Goal: Obtain resource: Obtain resource

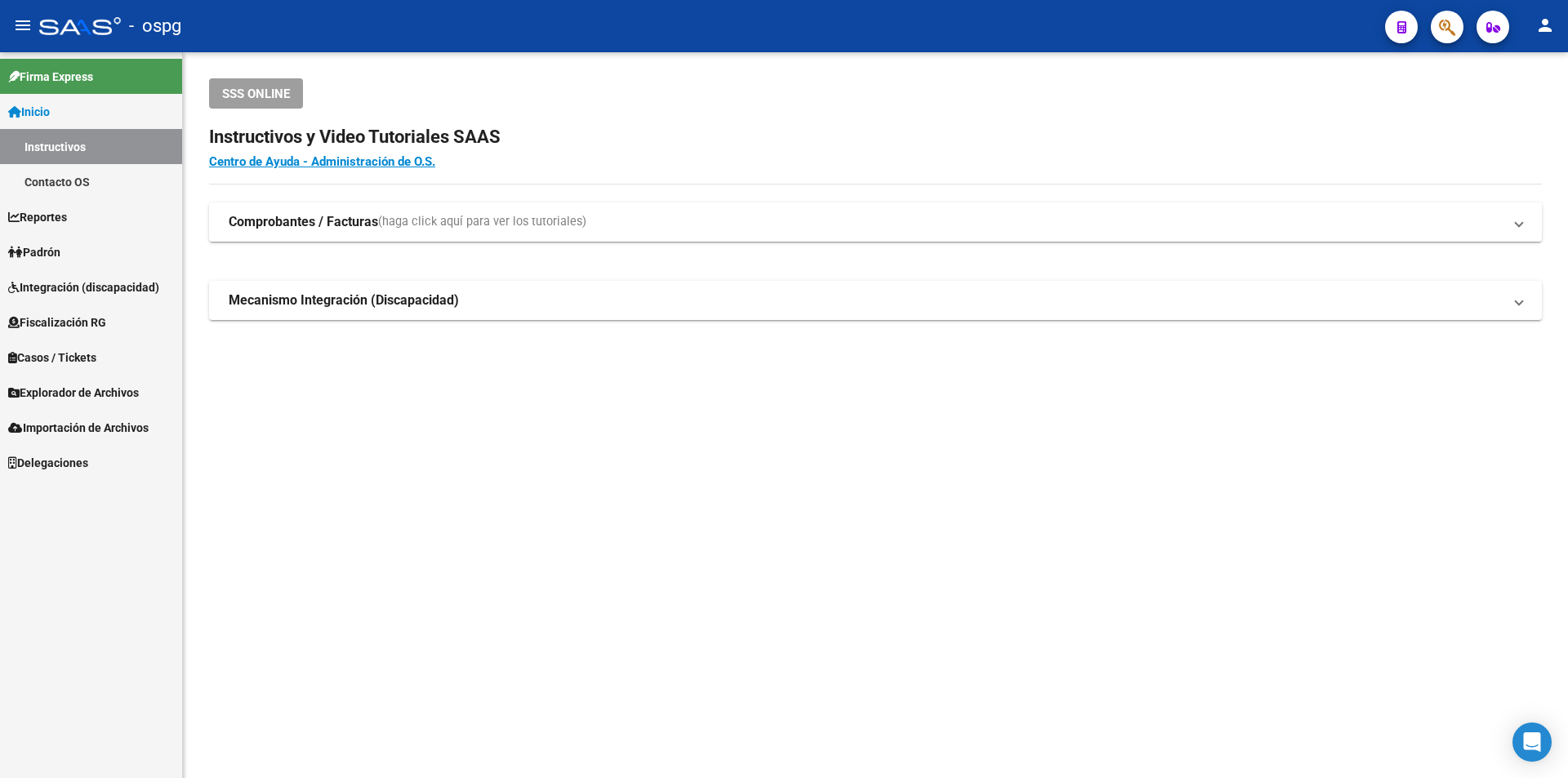
click at [77, 318] on span "Fiscalización RG" at bounding box center [56, 322] width 98 height 18
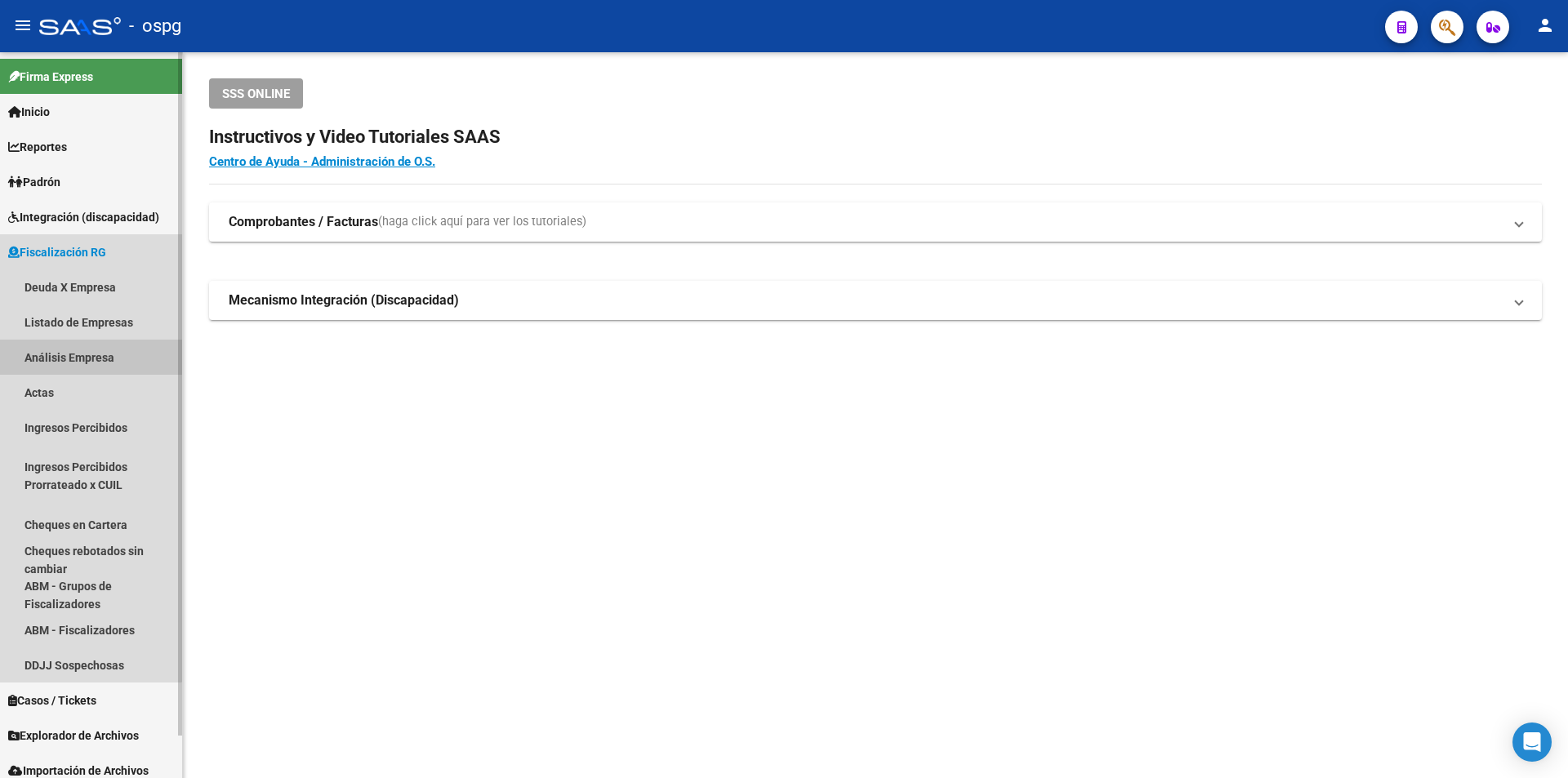
click at [74, 358] on link "Análisis Empresa" at bounding box center [90, 356] width 182 height 35
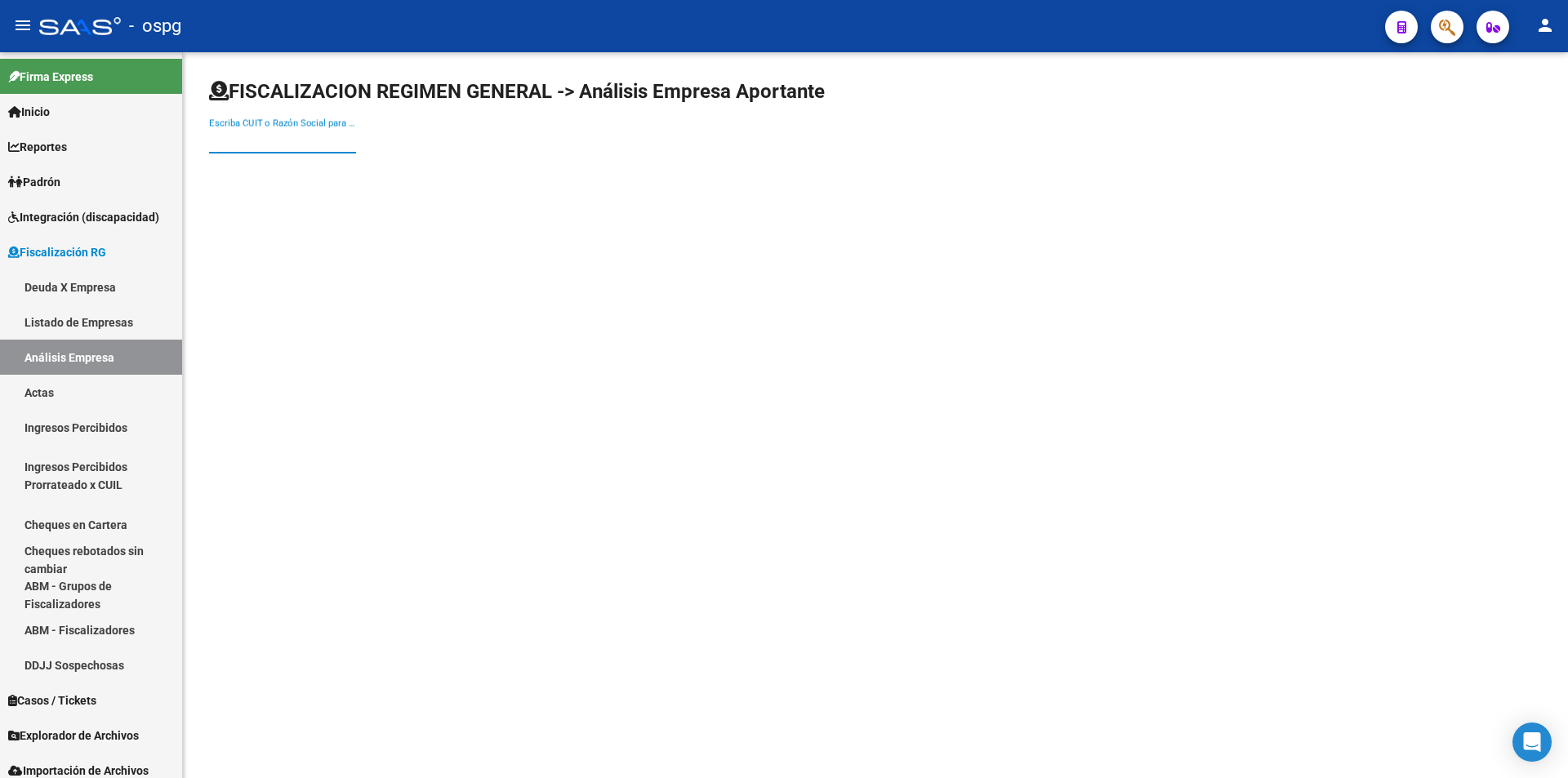
click at [284, 144] on input "Escriba CUIT o Razón Social para buscar" at bounding box center [283, 141] width 147 height 14
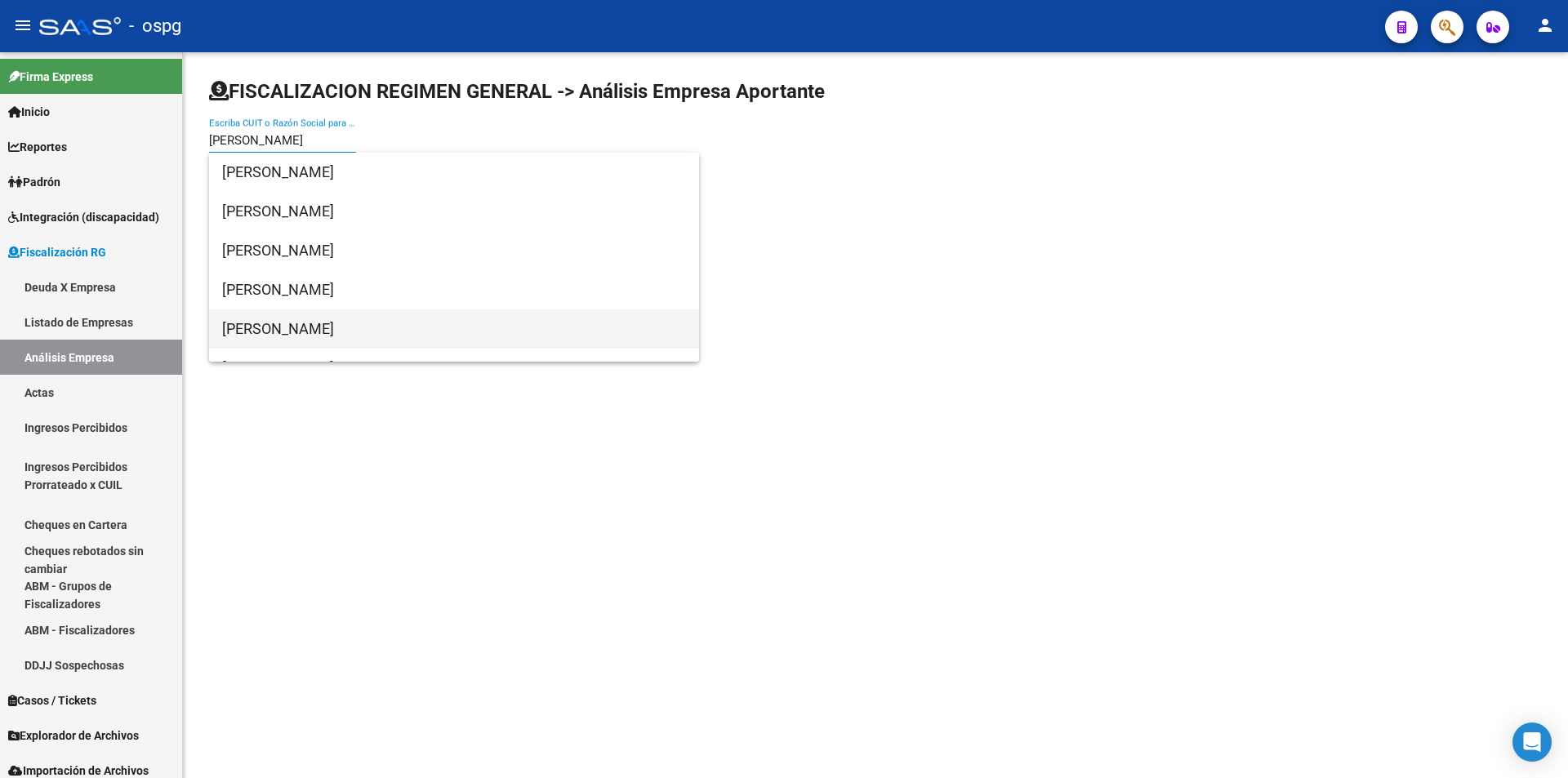
type input "[PERSON_NAME]"
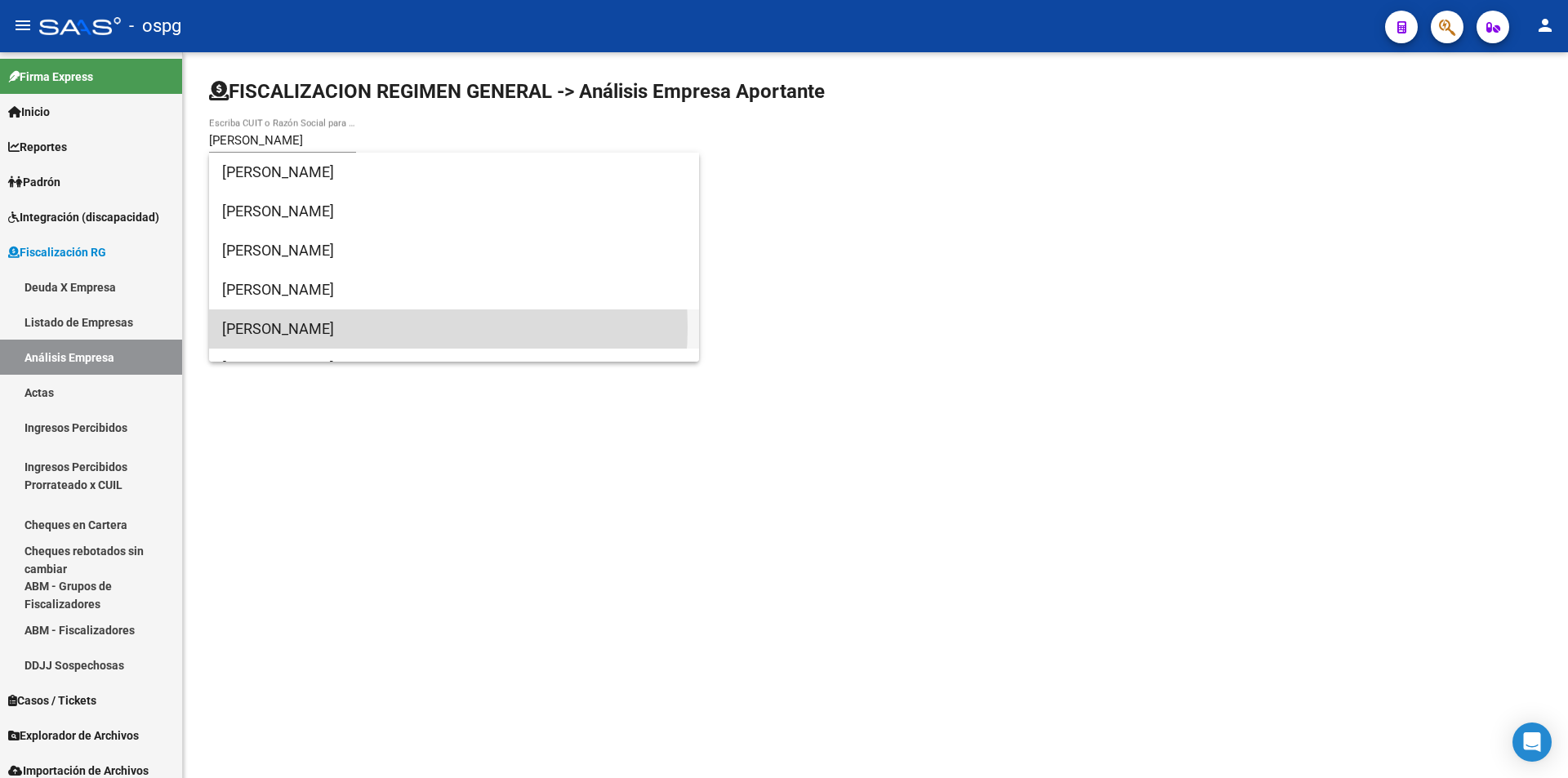
click at [353, 328] on span "[PERSON_NAME]" at bounding box center [454, 329] width 464 height 39
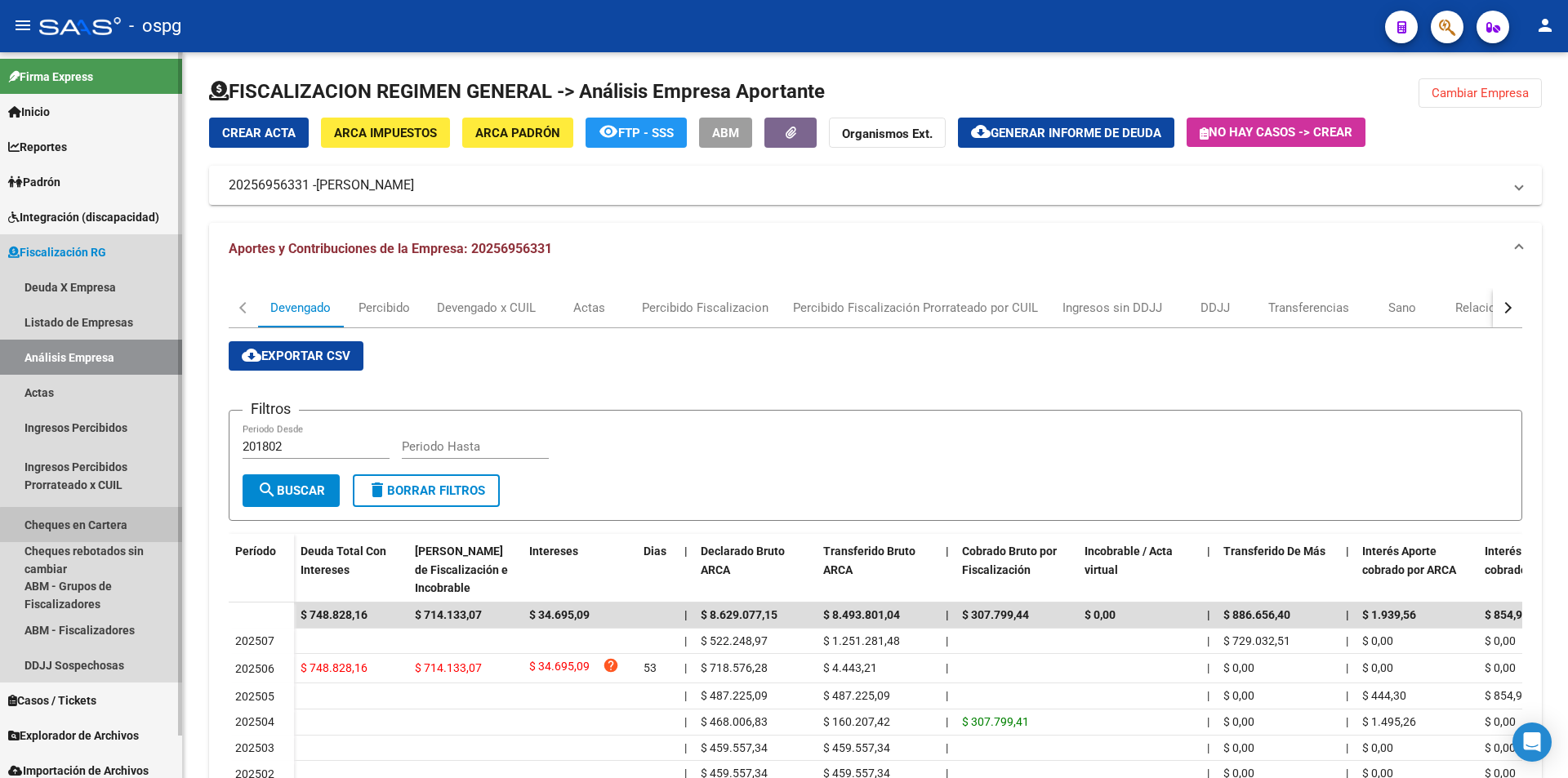
click at [107, 526] on link "Cheques en Cartera" at bounding box center [90, 524] width 182 height 35
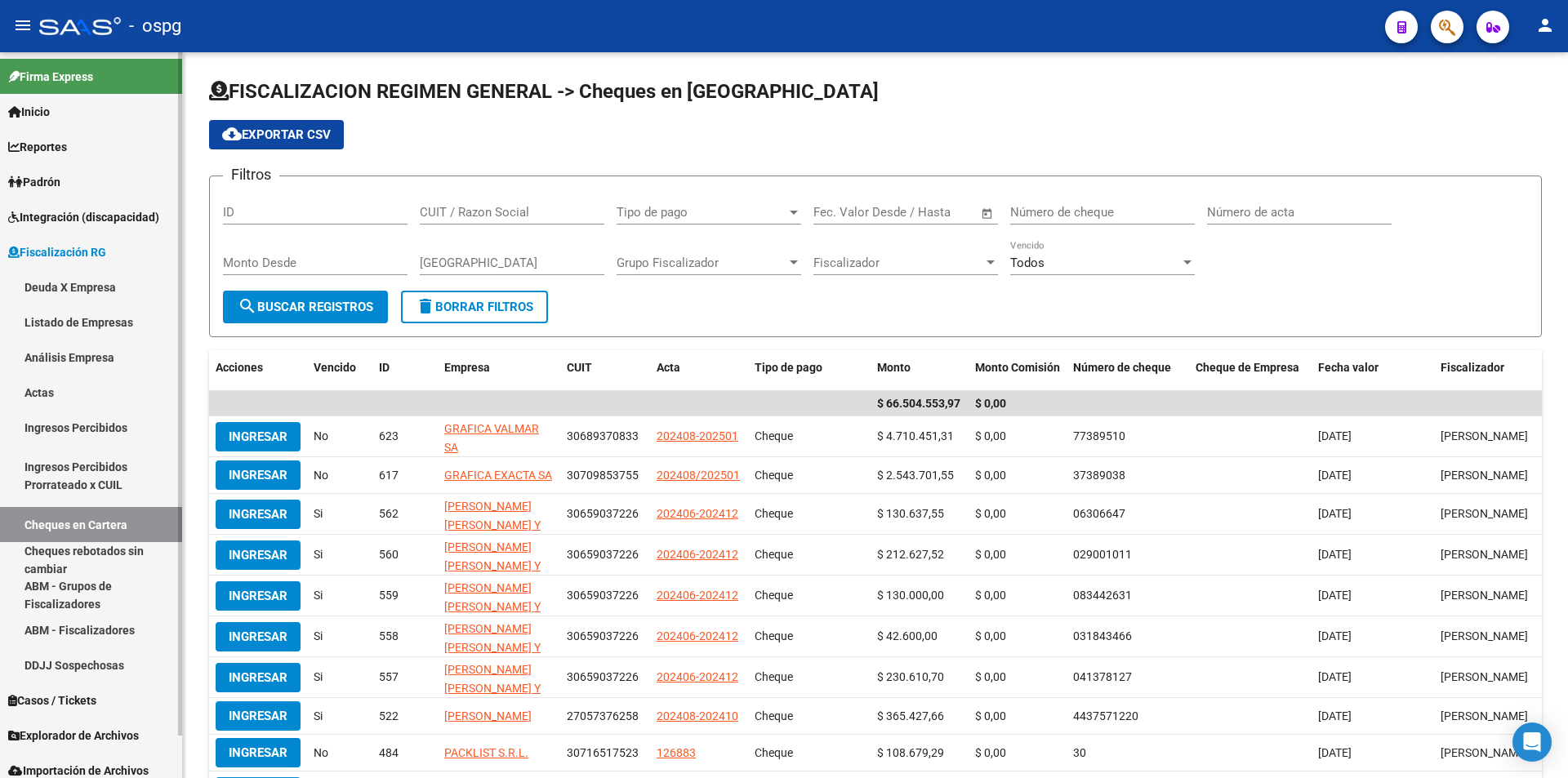
click at [107, 355] on link "Análisis Empresa" at bounding box center [90, 356] width 182 height 35
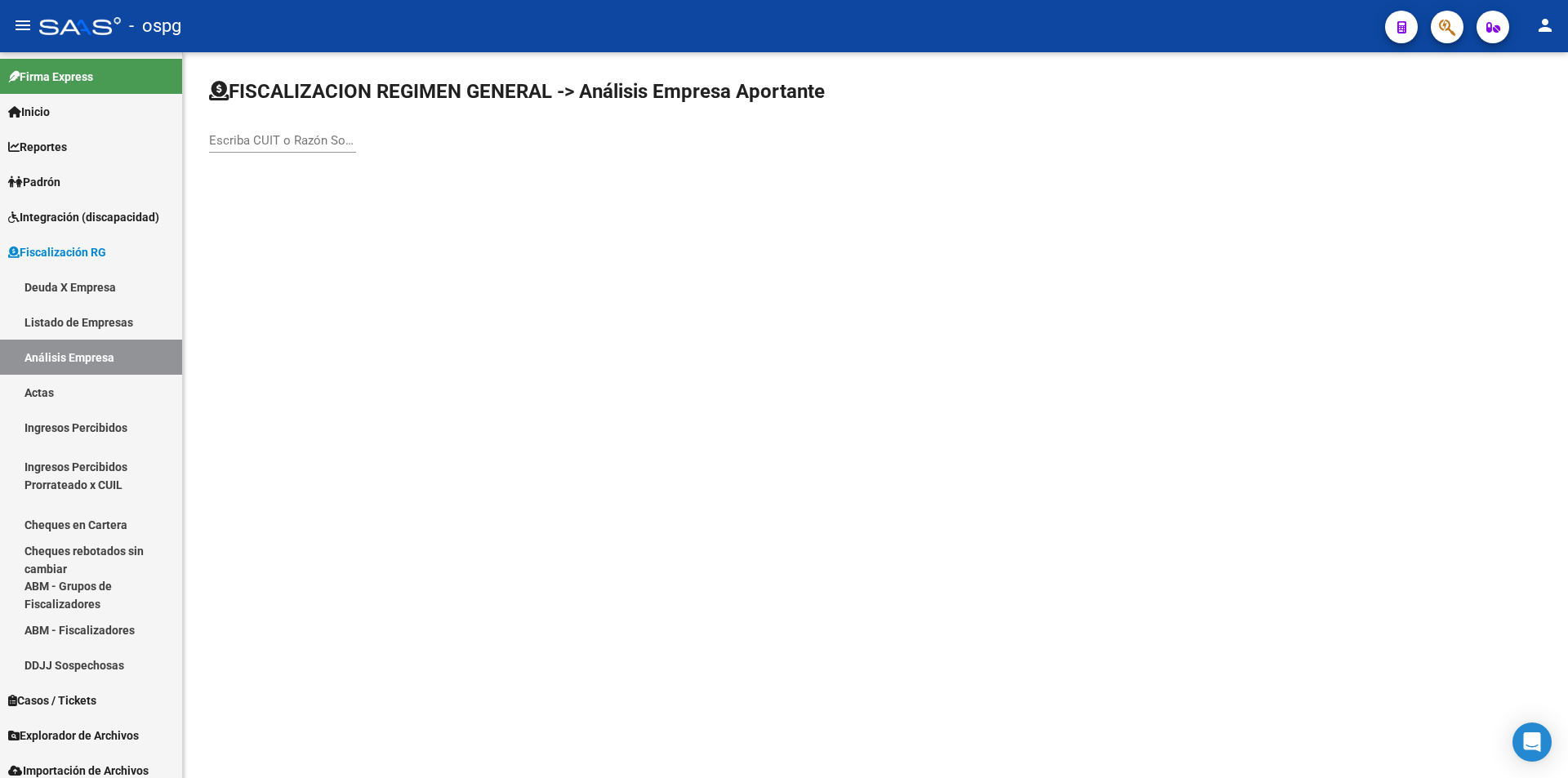
click at [262, 134] on input "Escriba CUIT o Razón Social para buscar" at bounding box center [283, 141] width 147 height 14
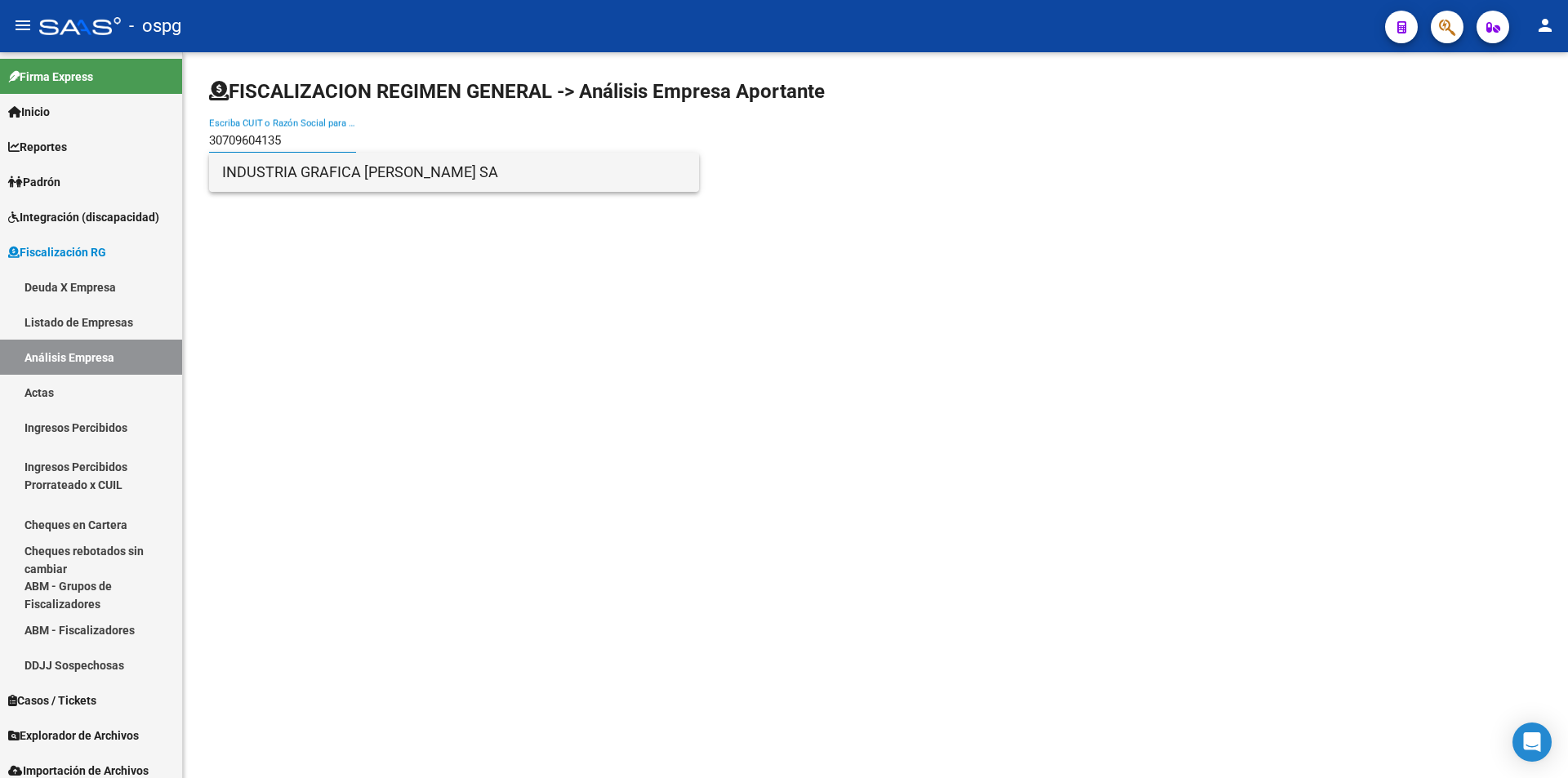
type input "30709604135"
click at [278, 182] on span "INDUSTRIA GRAFICA [PERSON_NAME] SA" at bounding box center [454, 173] width 464 height 39
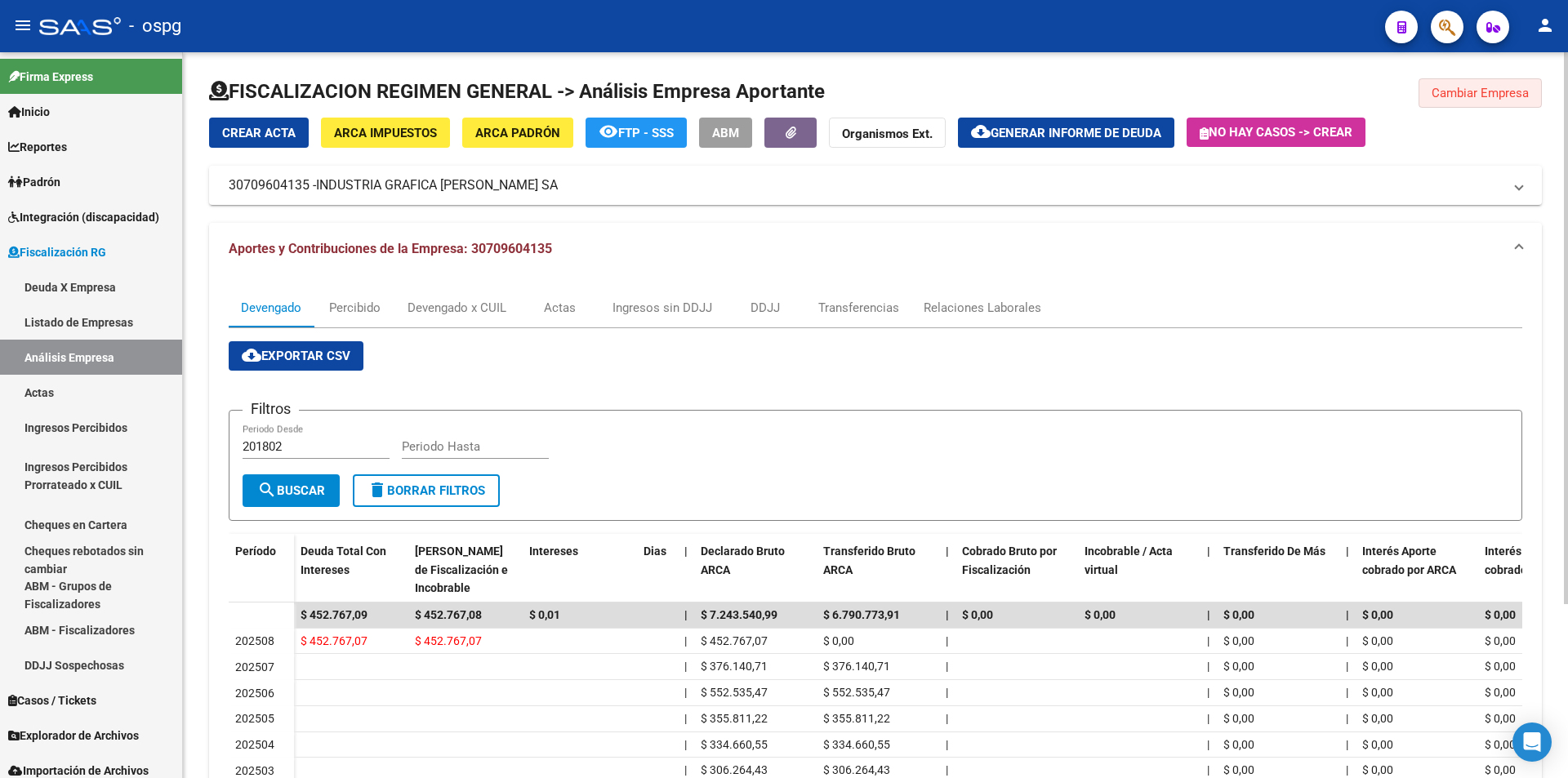
click at [1491, 89] on span "Cambiar Empresa" at bounding box center [1480, 93] width 98 height 14
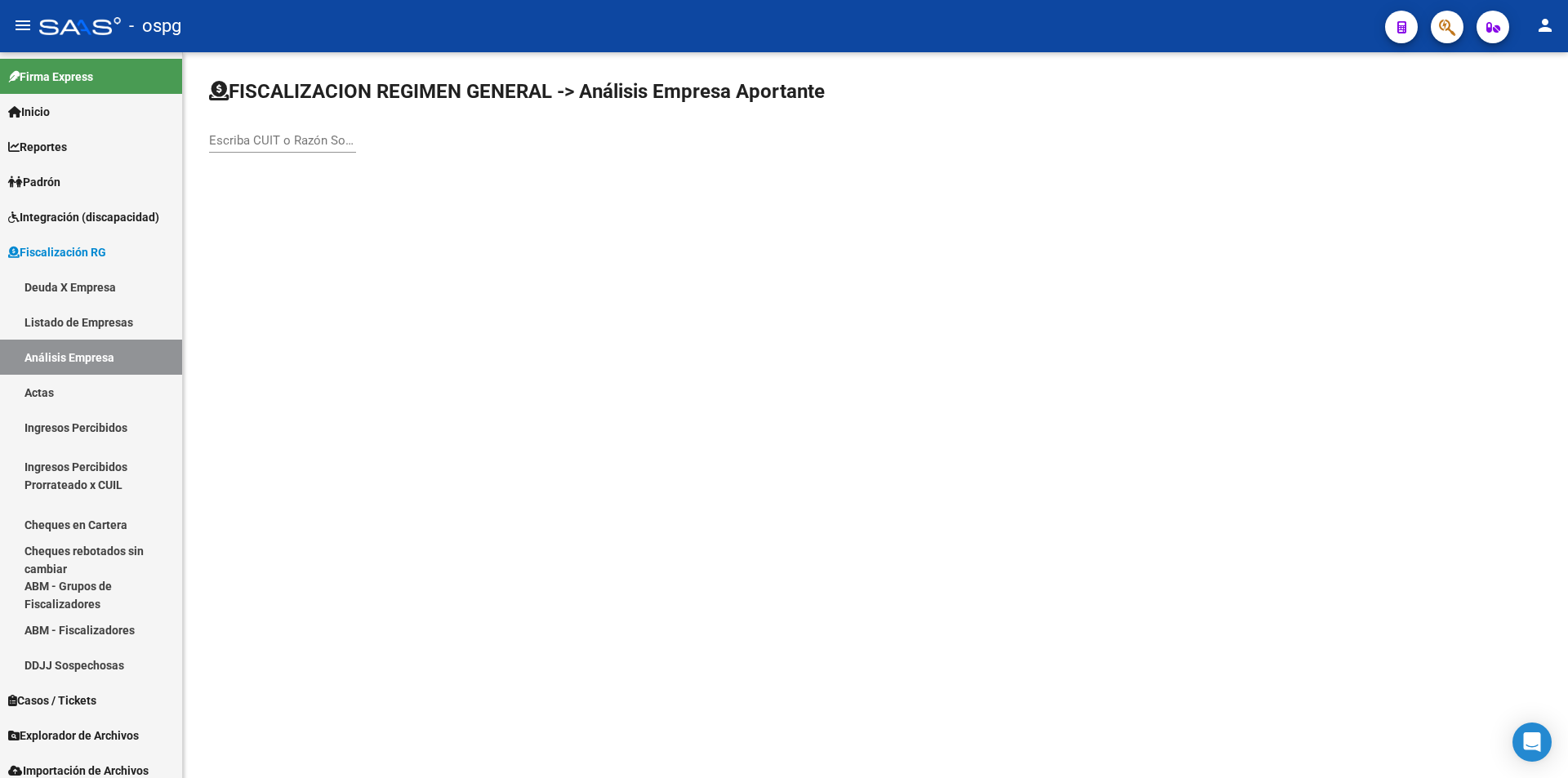
click at [275, 146] on input "Escriba CUIT o Razón Social para buscar" at bounding box center [283, 141] width 147 height 14
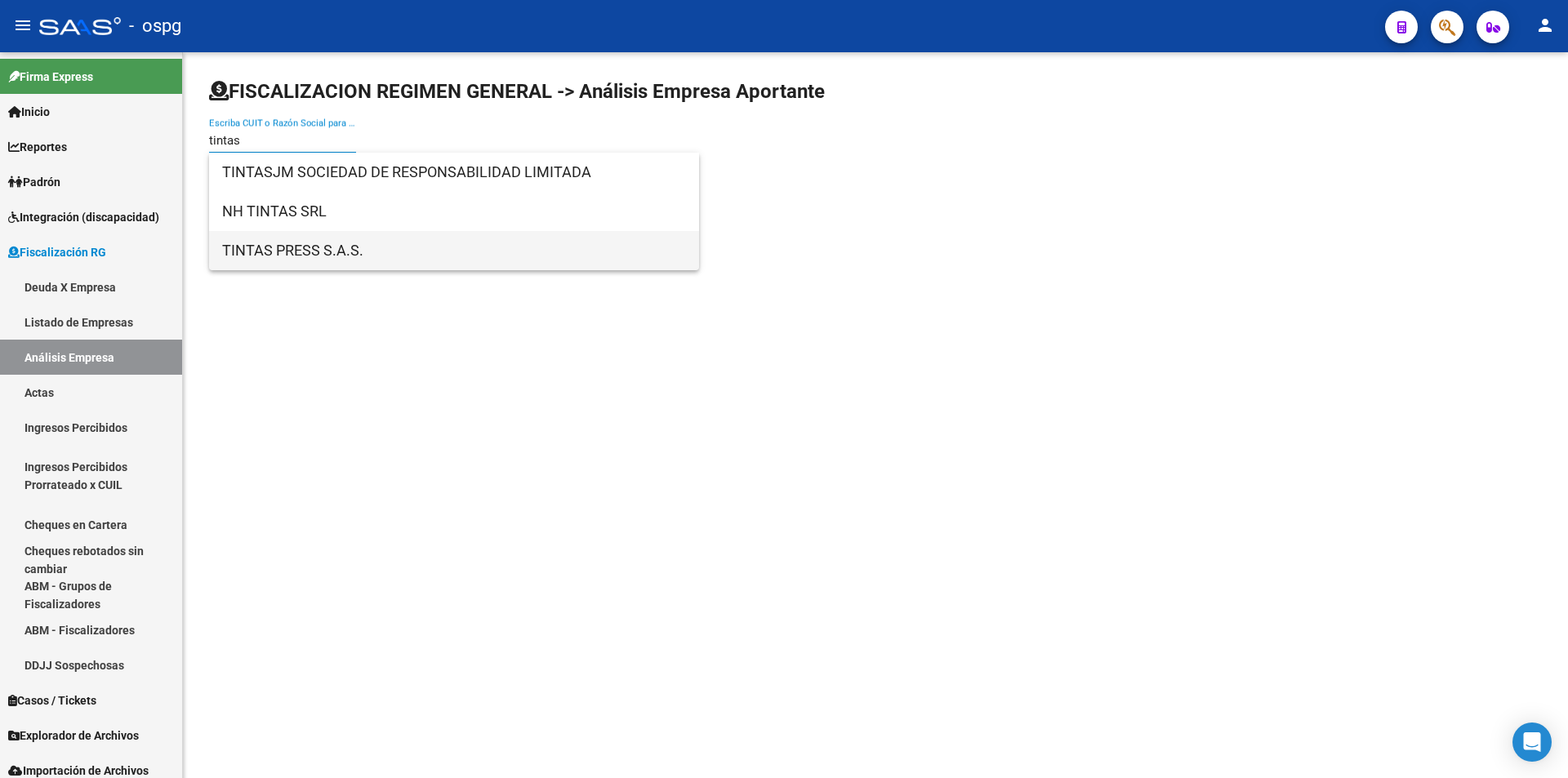
type input "tintas"
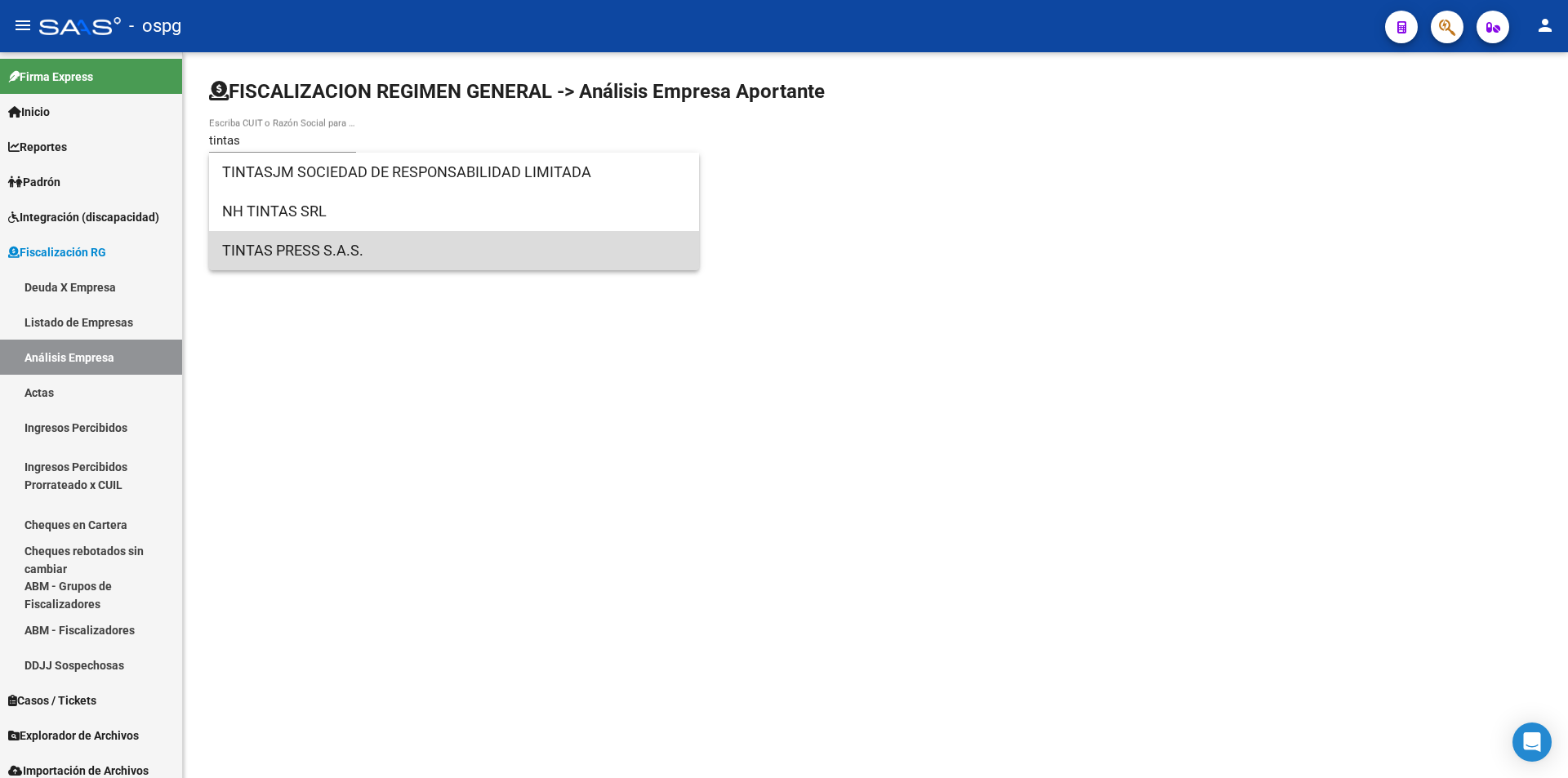
click at [305, 255] on span "TINTAS PRESS S.A.S." at bounding box center [454, 251] width 464 height 39
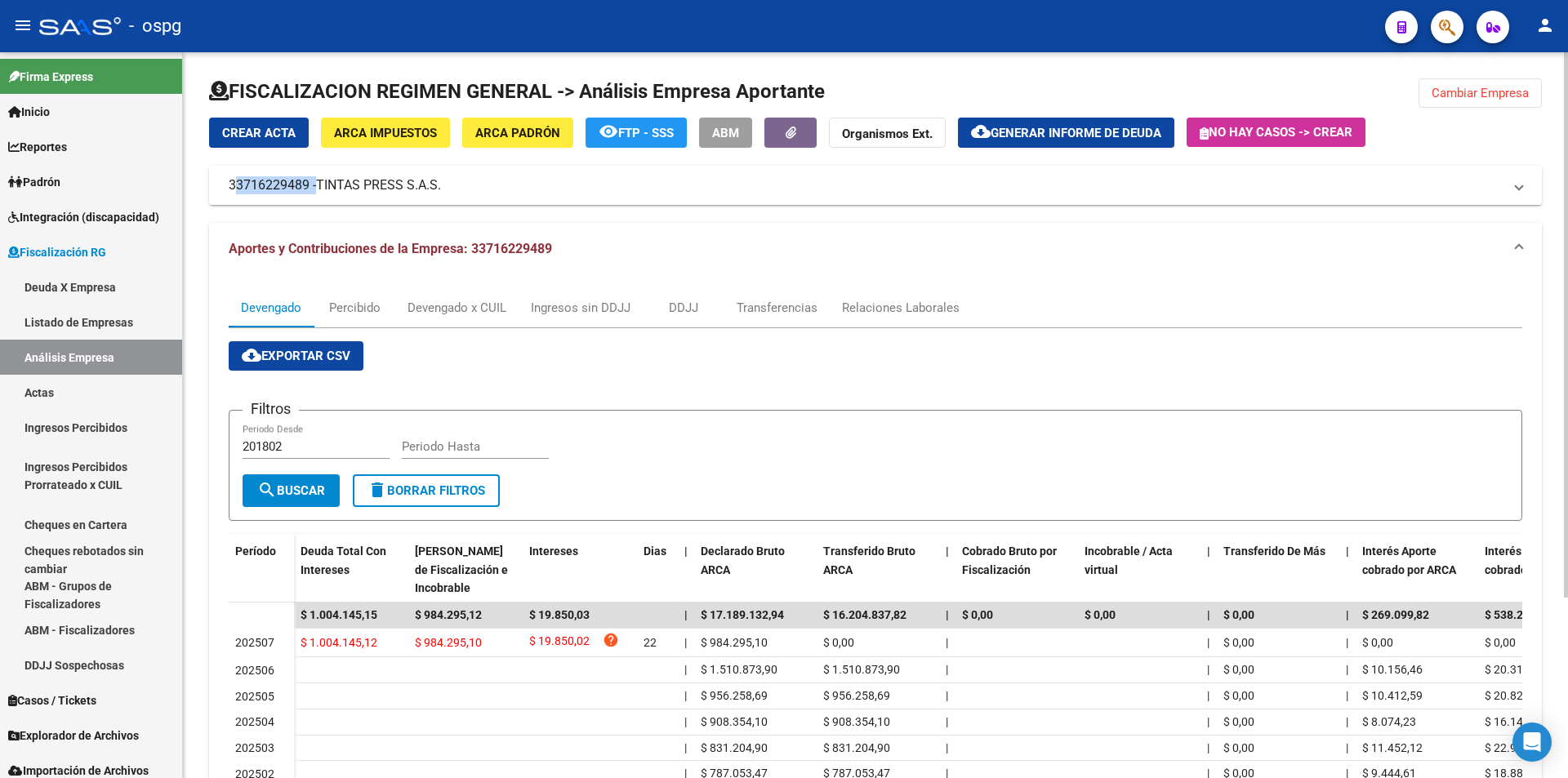
drag, startPoint x: 228, startPoint y: 181, endPoint x: 312, endPoint y: 179, distance: 84.0
click at [312, 179] on mat-panel-title "33716229489 - TINTAS PRESS S.A.S." at bounding box center [865, 185] width 1274 height 18
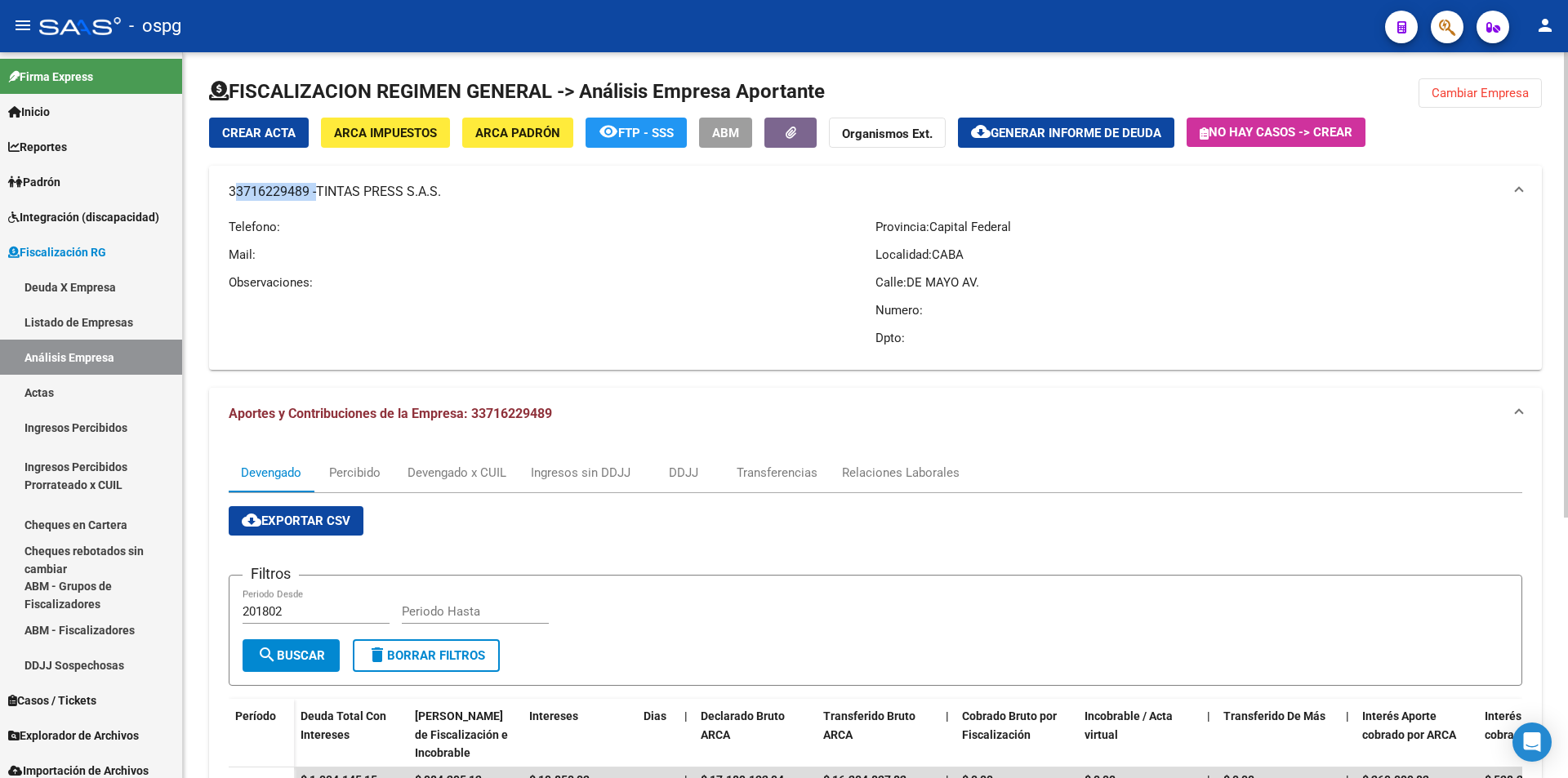
copy mat-panel-title "33716229489"
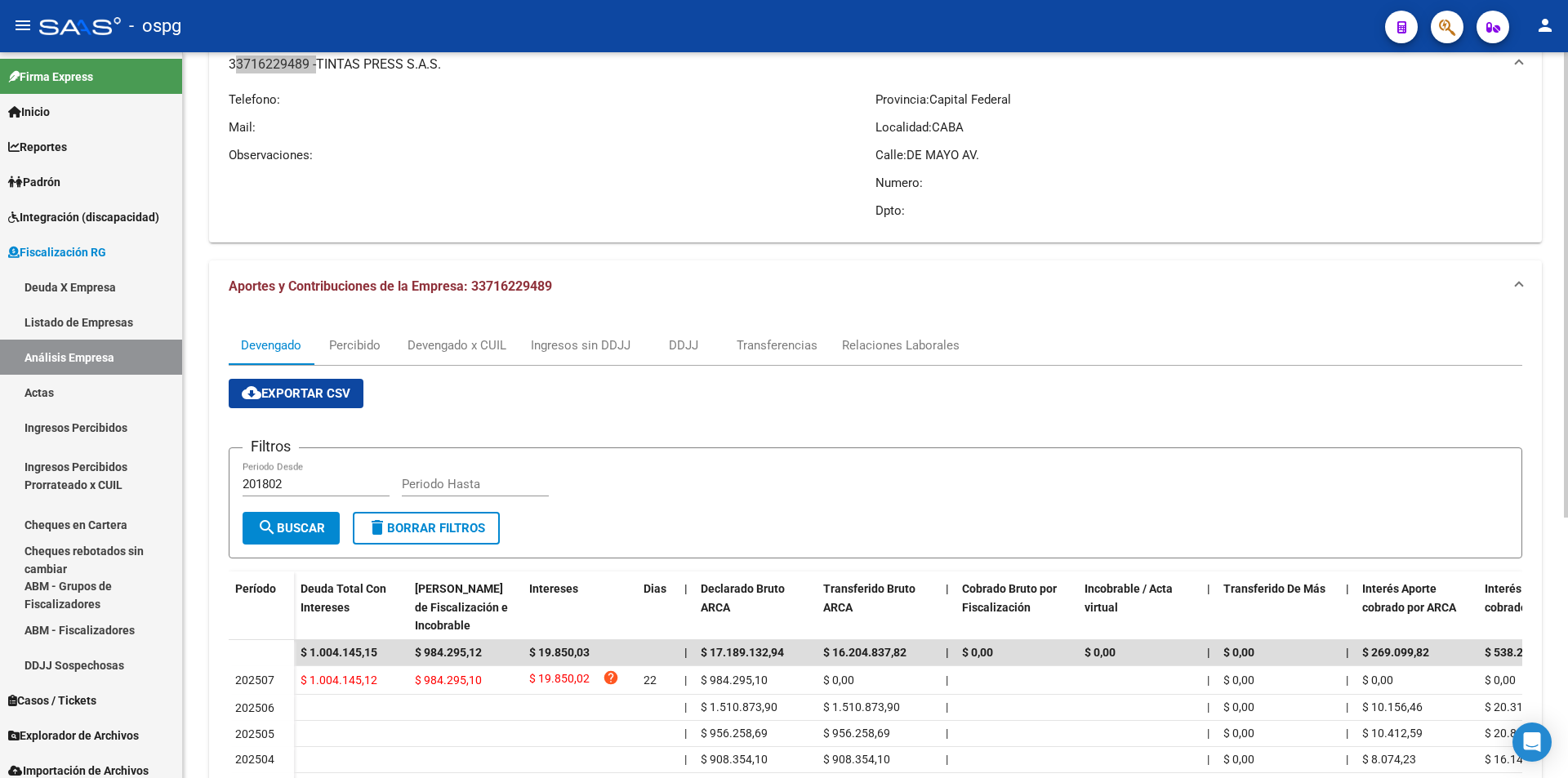
scroll to position [163, 0]
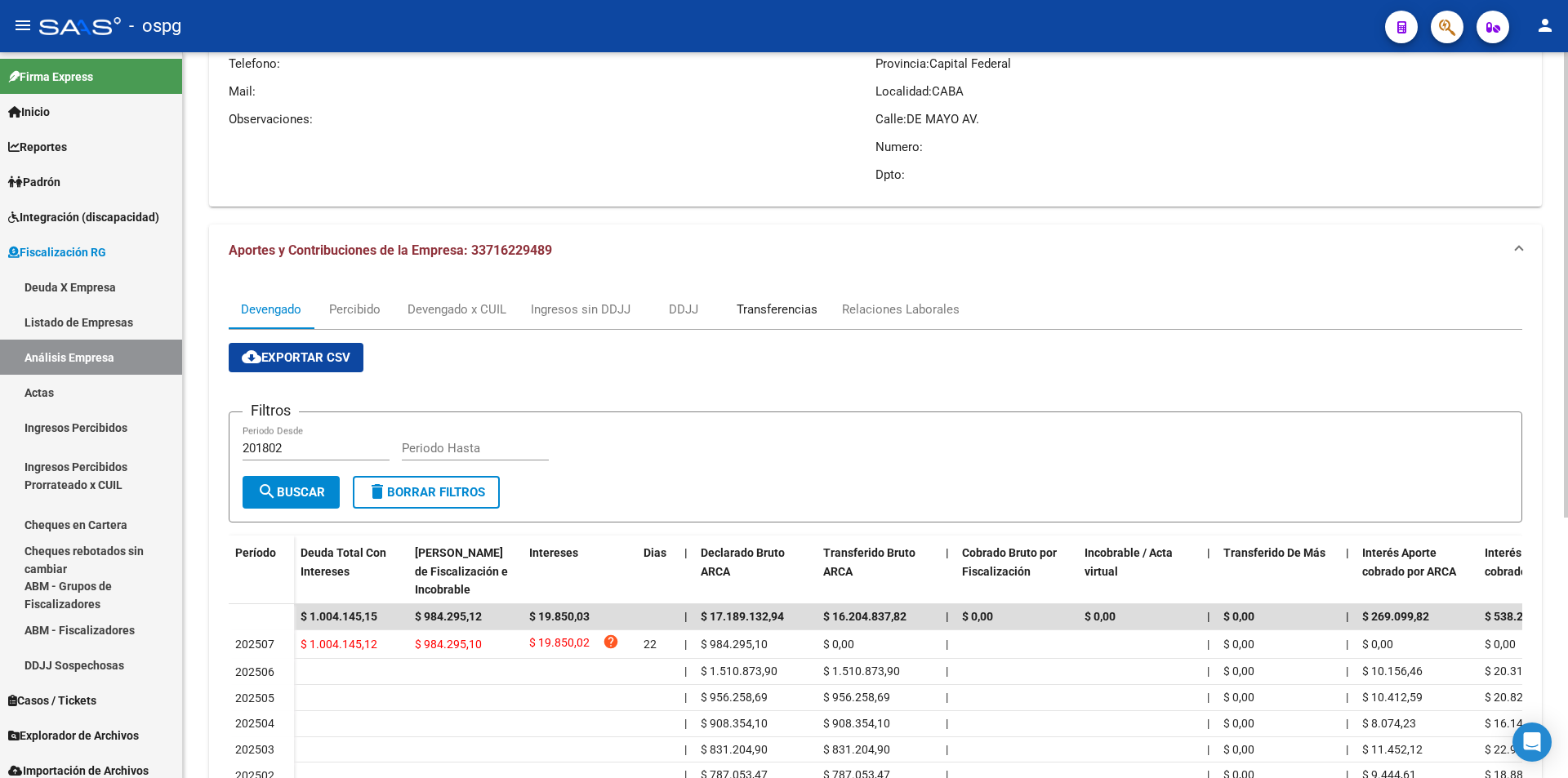
click at [777, 312] on div "Transferencias" at bounding box center [777, 310] width 81 height 18
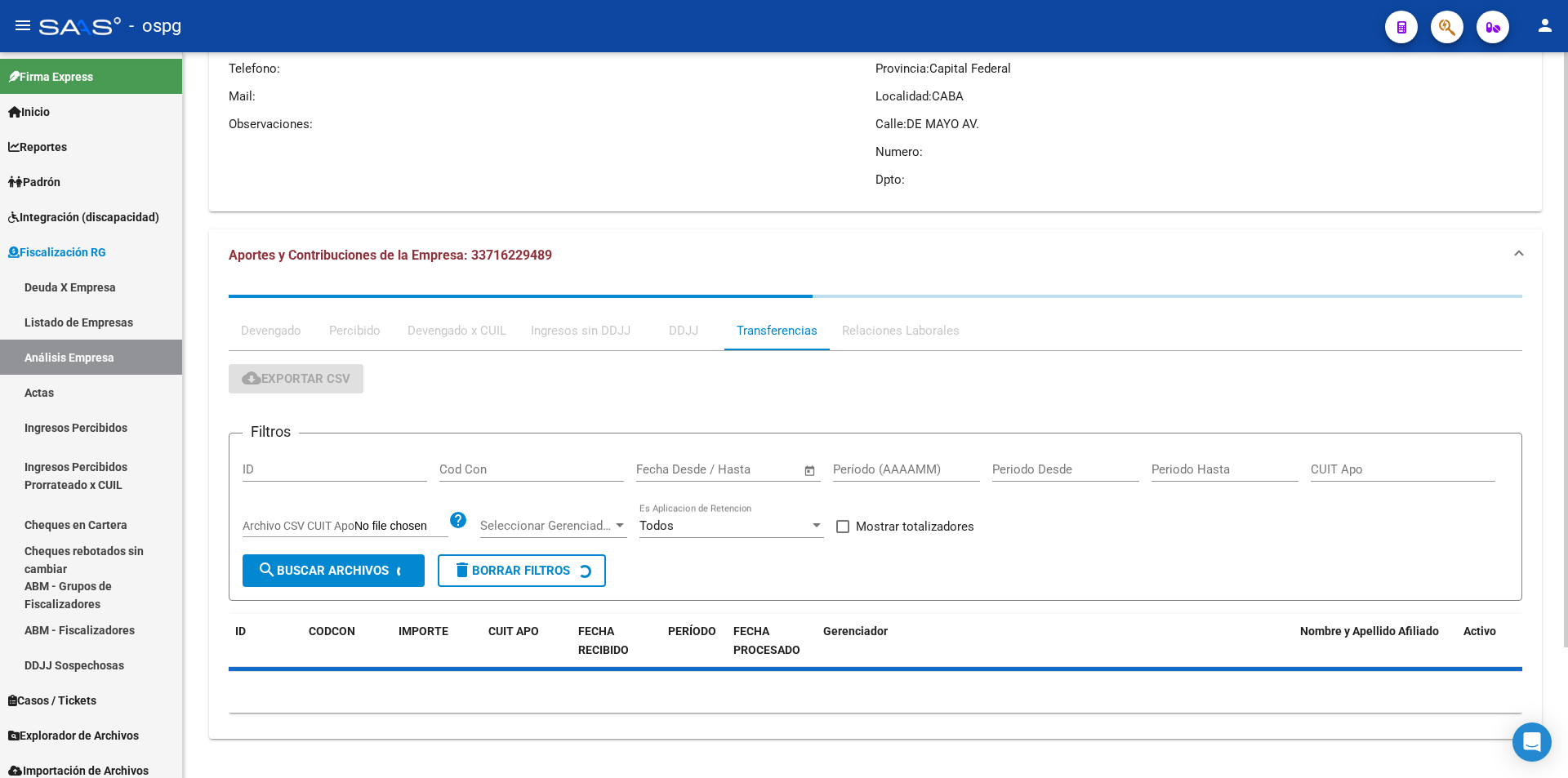
scroll to position [0, 0]
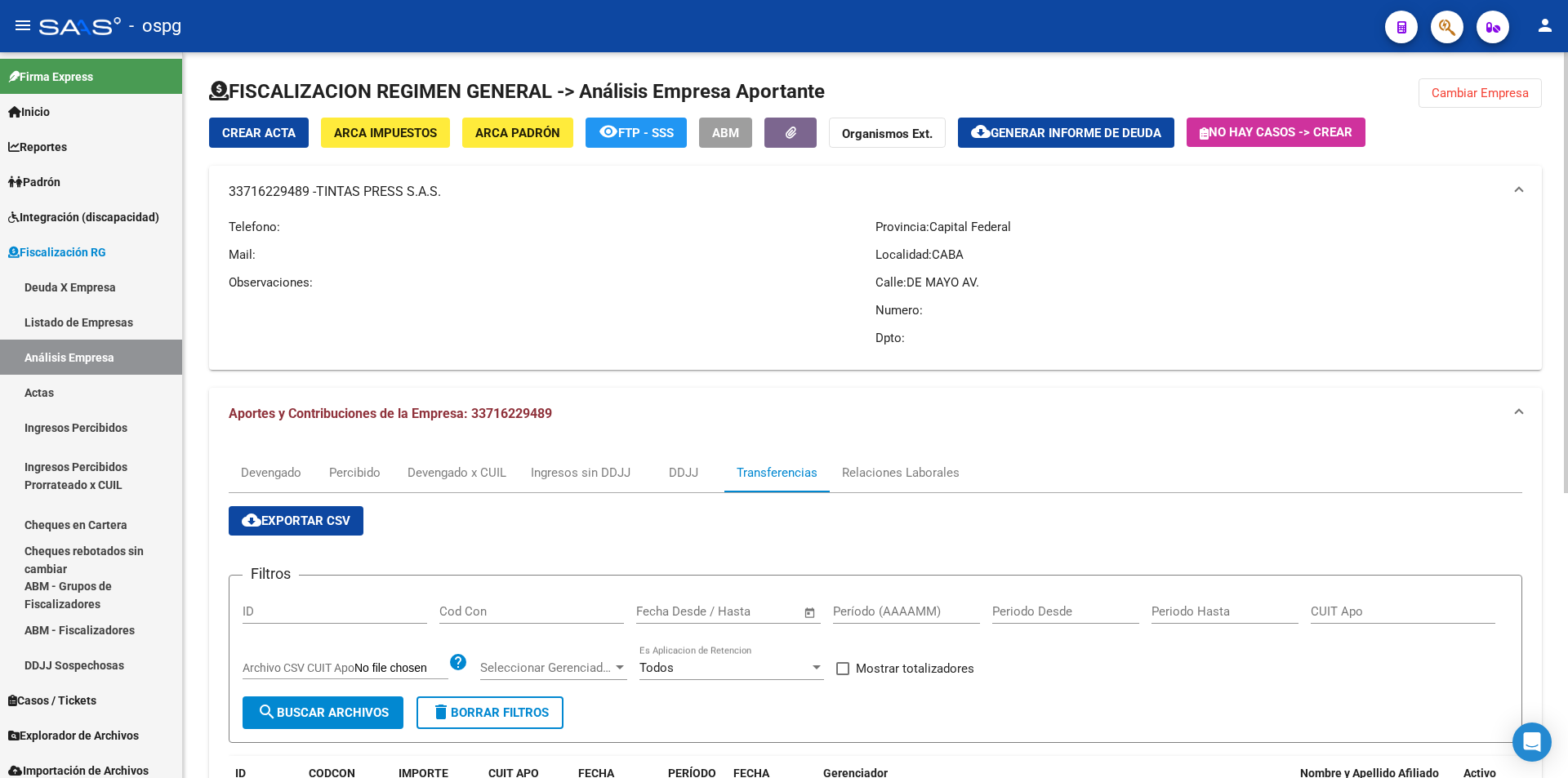
click at [916, 611] on input "Período (AAAAMM)" at bounding box center [906, 611] width 147 height 14
type input "202507"
click at [845, 663] on span at bounding box center [843, 669] width 13 height 13
click at [843, 675] on input "Mostrar totalizadores" at bounding box center [842, 675] width 1 height 1
checkbox input "true"
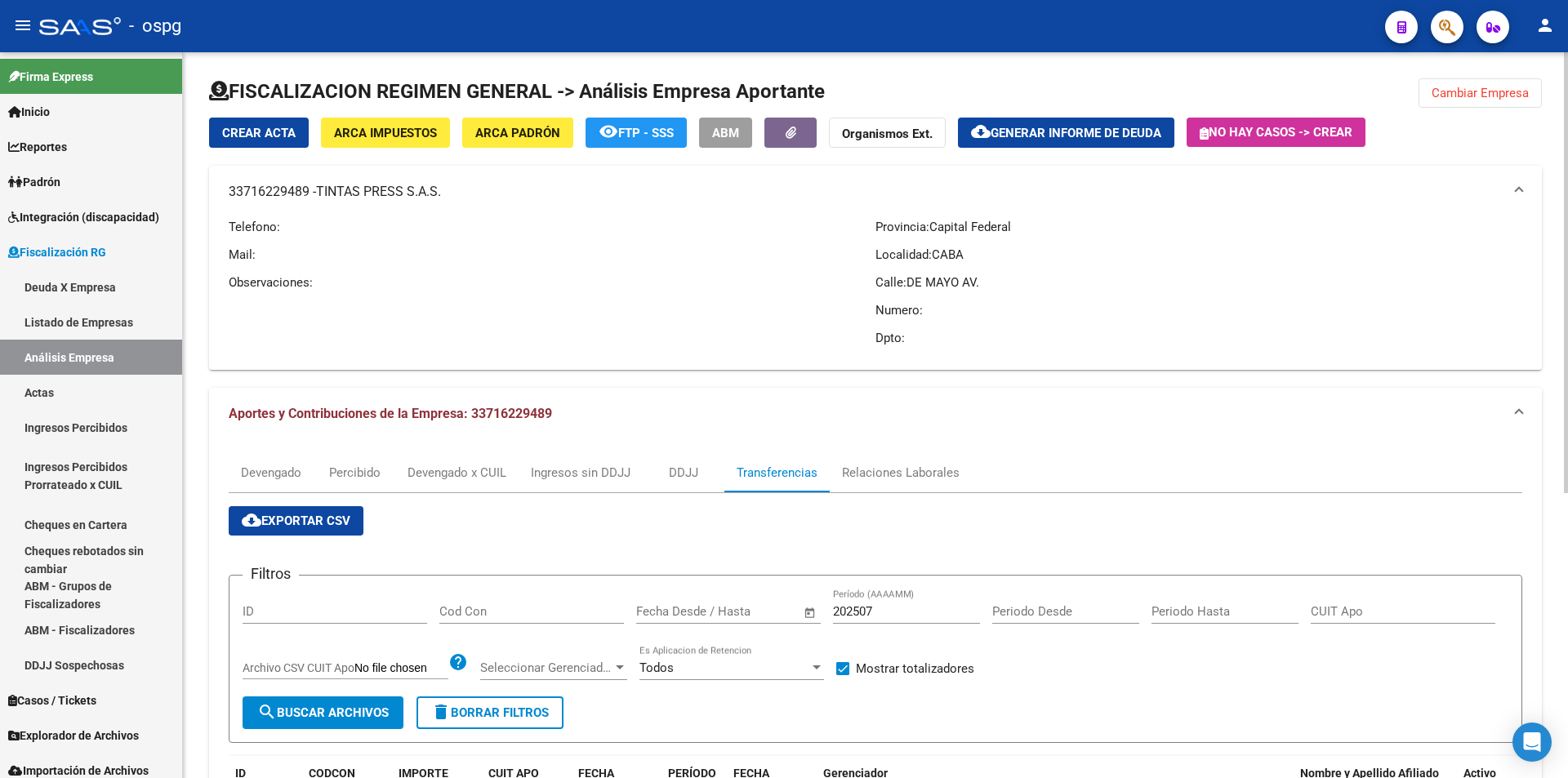
click at [345, 711] on span "search Buscar Archivos" at bounding box center [322, 713] width 132 height 14
click at [1117, 136] on span "Generar informe de deuda" at bounding box center [1075, 133] width 171 height 14
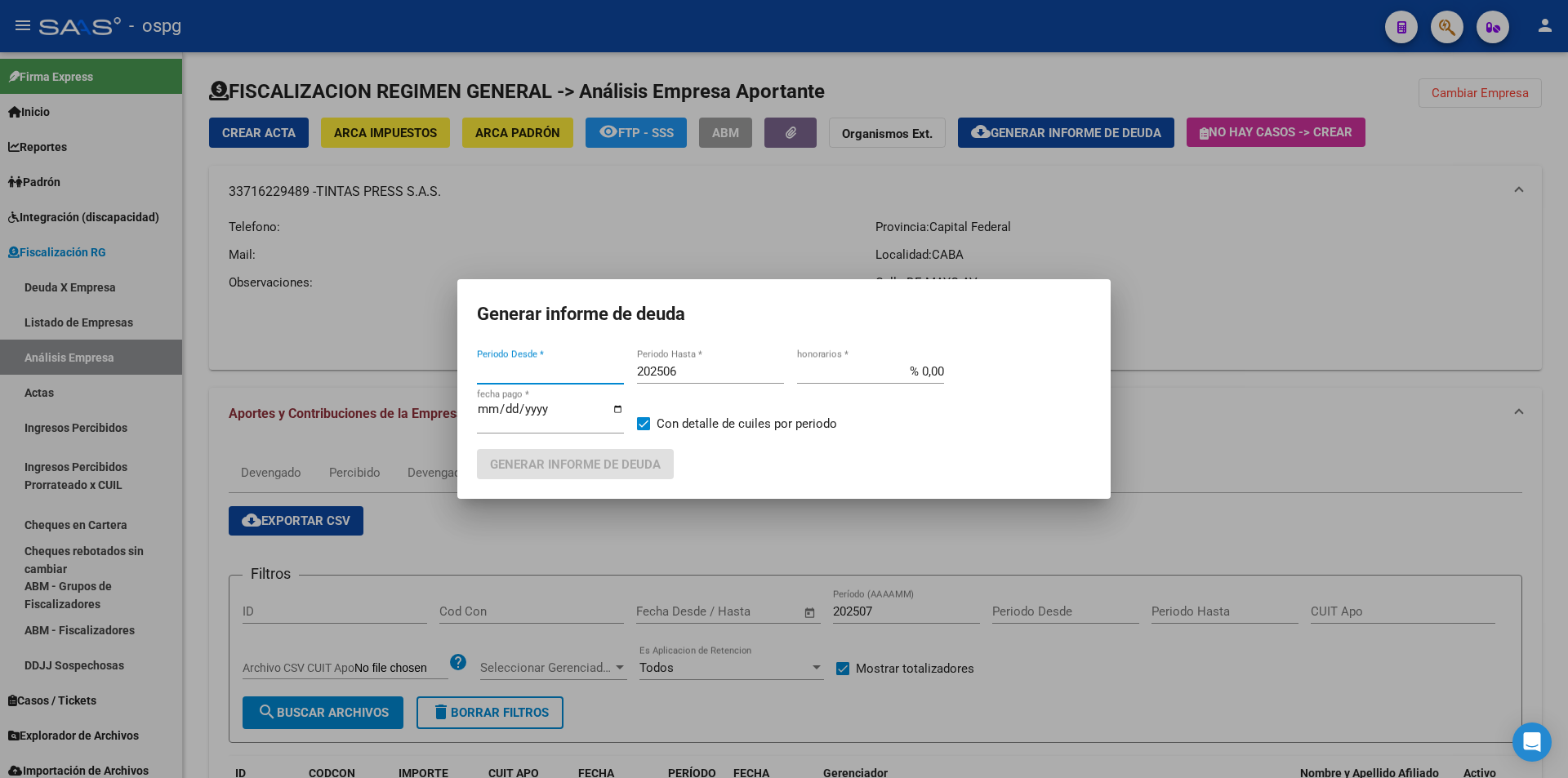
type input "201802"
click at [740, 373] on input "202506" at bounding box center [710, 372] width 147 height 14
type input "202507"
click at [544, 459] on span "Generar informe de deuda" at bounding box center [575, 465] width 171 height 14
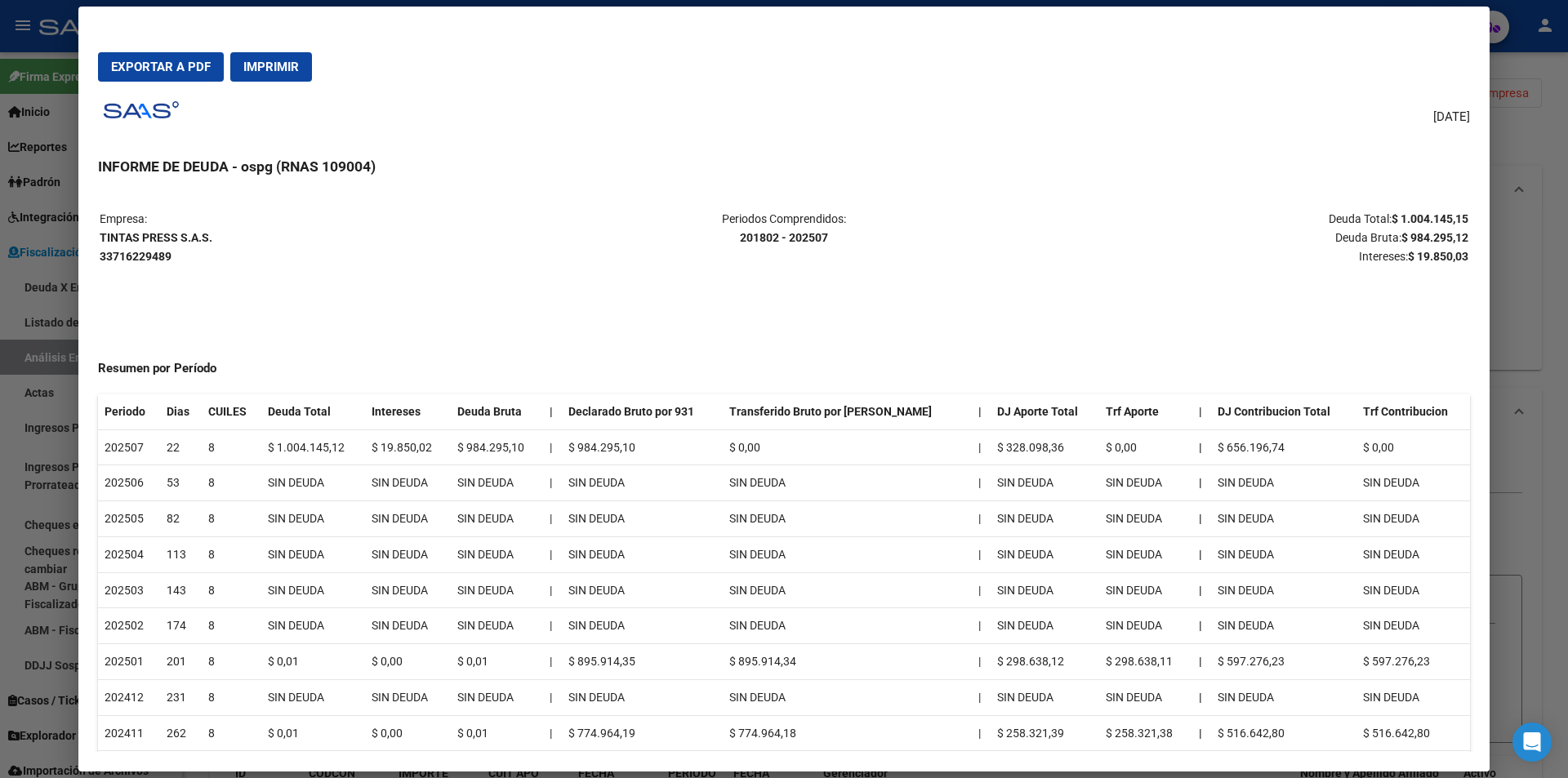
click at [1557, 356] on div at bounding box center [784, 389] width 1568 height 778
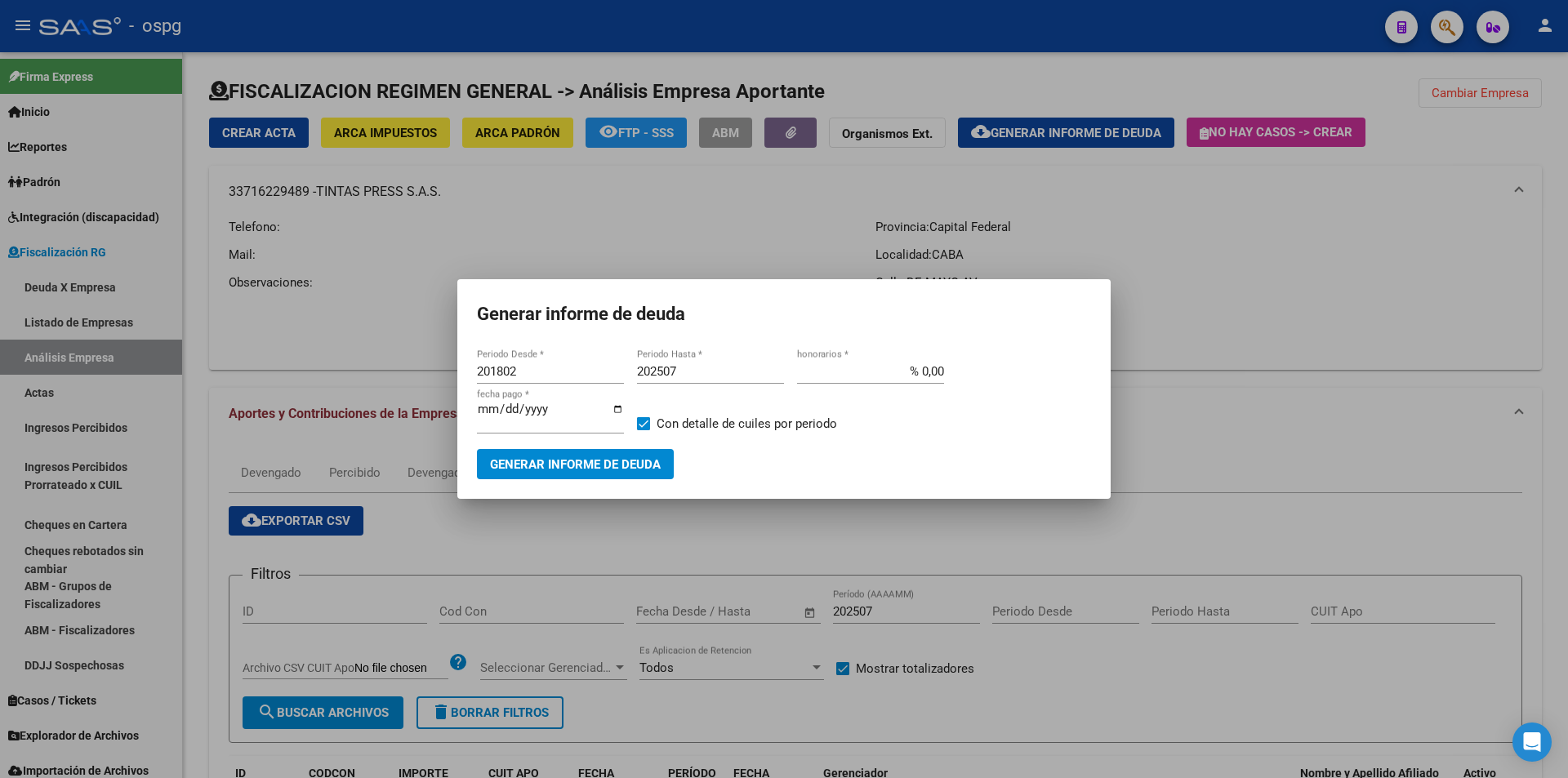
click at [1555, 370] on div at bounding box center [784, 389] width 1568 height 778
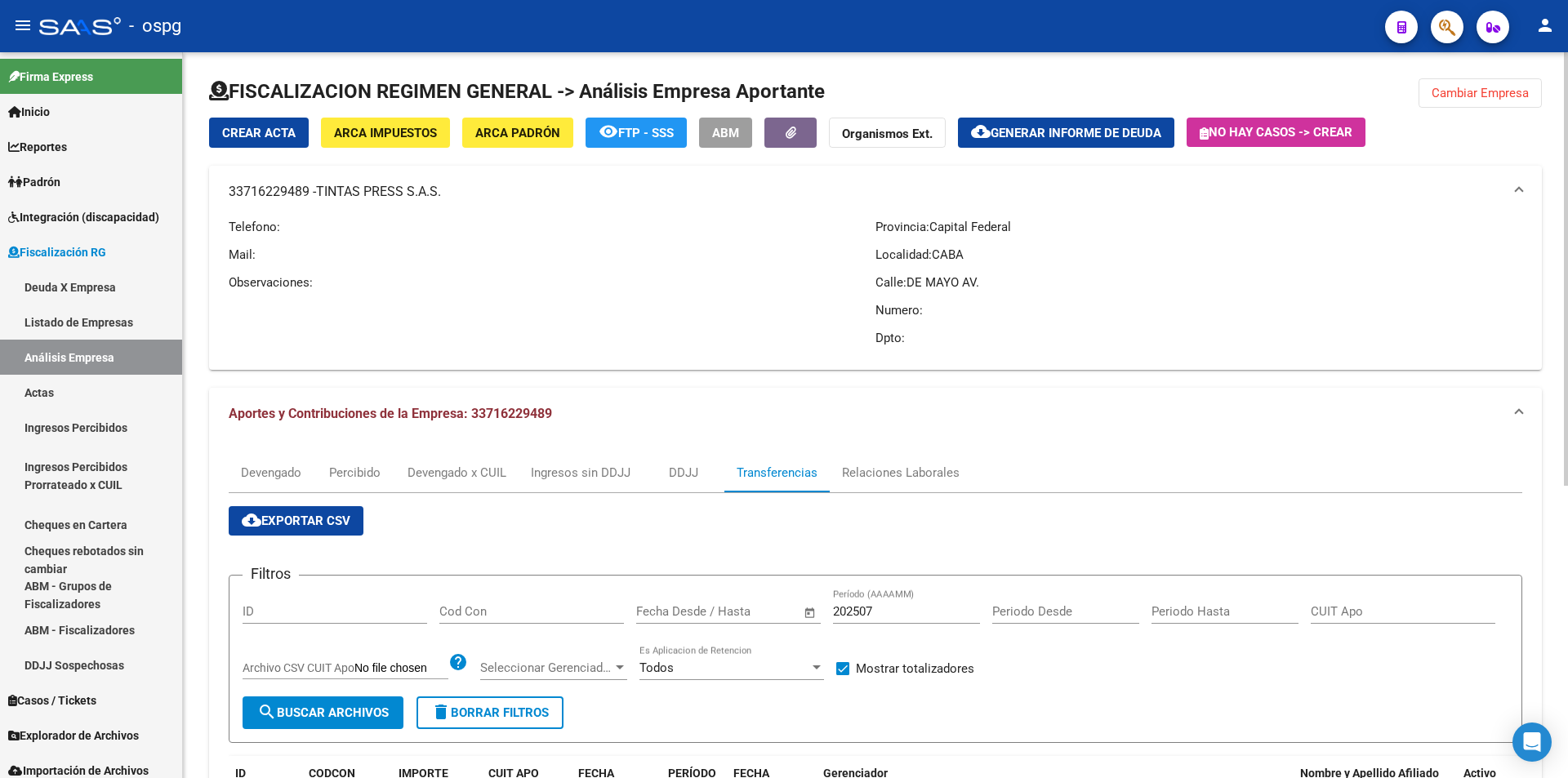
click at [1131, 142] on button "cloud_download Generar informe de deuda" at bounding box center [1067, 133] width 217 height 30
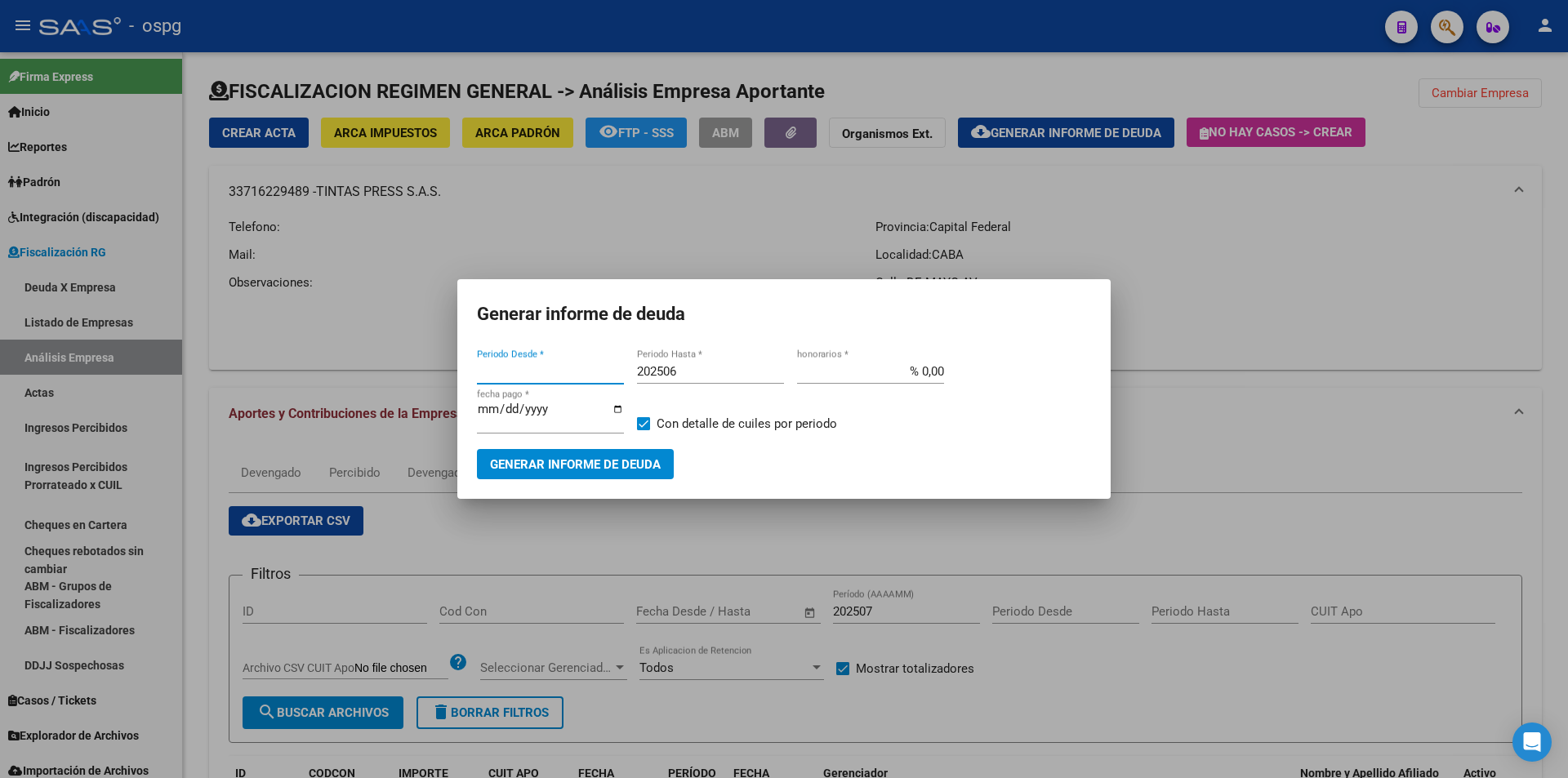
type input "201802"
click at [1209, 292] on div at bounding box center [784, 389] width 1568 height 778
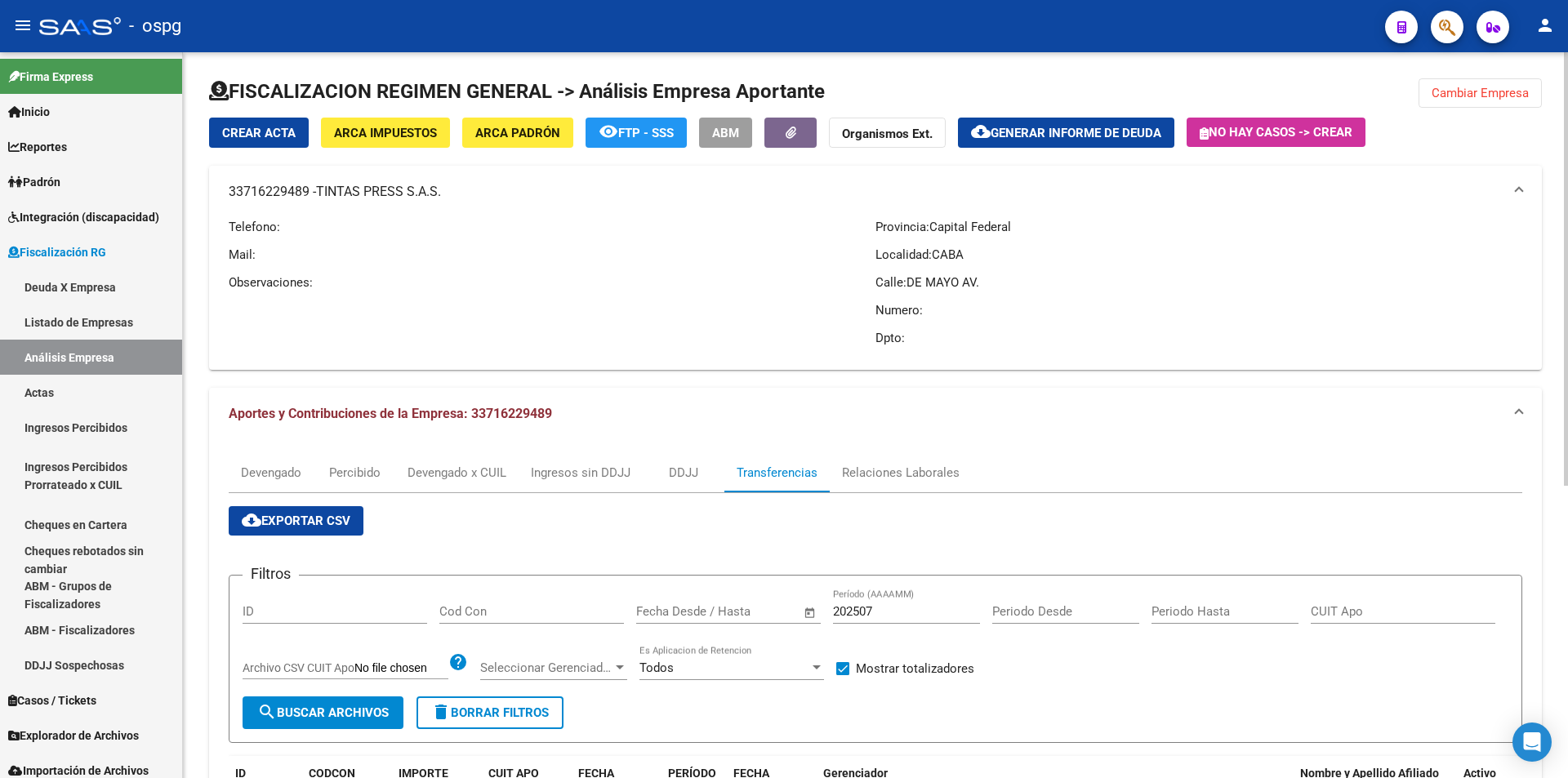
click at [1474, 77] on div "FISCALIZACION REGIMEN GENERAL -> Análisis Empresa Aportante Cambiar Empresa Cre…" at bounding box center [875, 665] width 1385 height 1227
click at [1473, 88] on span "Cambiar Empresa" at bounding box center [1480, 93] width 98 height 14
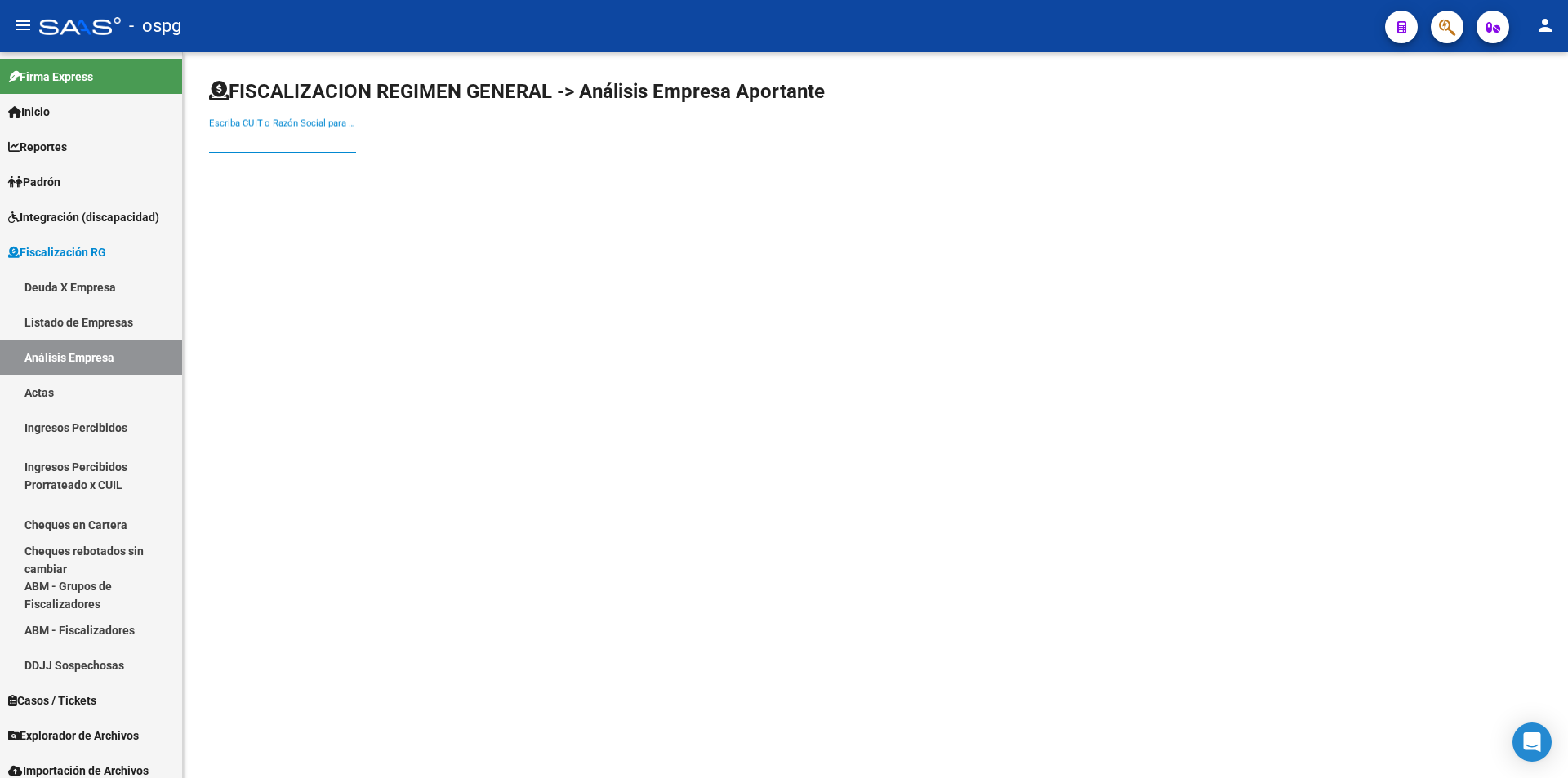
click at [267, 135] on input "Escriba CUIT o Razón Social para buscar" at bounding box center [283, 141] width 147 height 14
type input "teby"
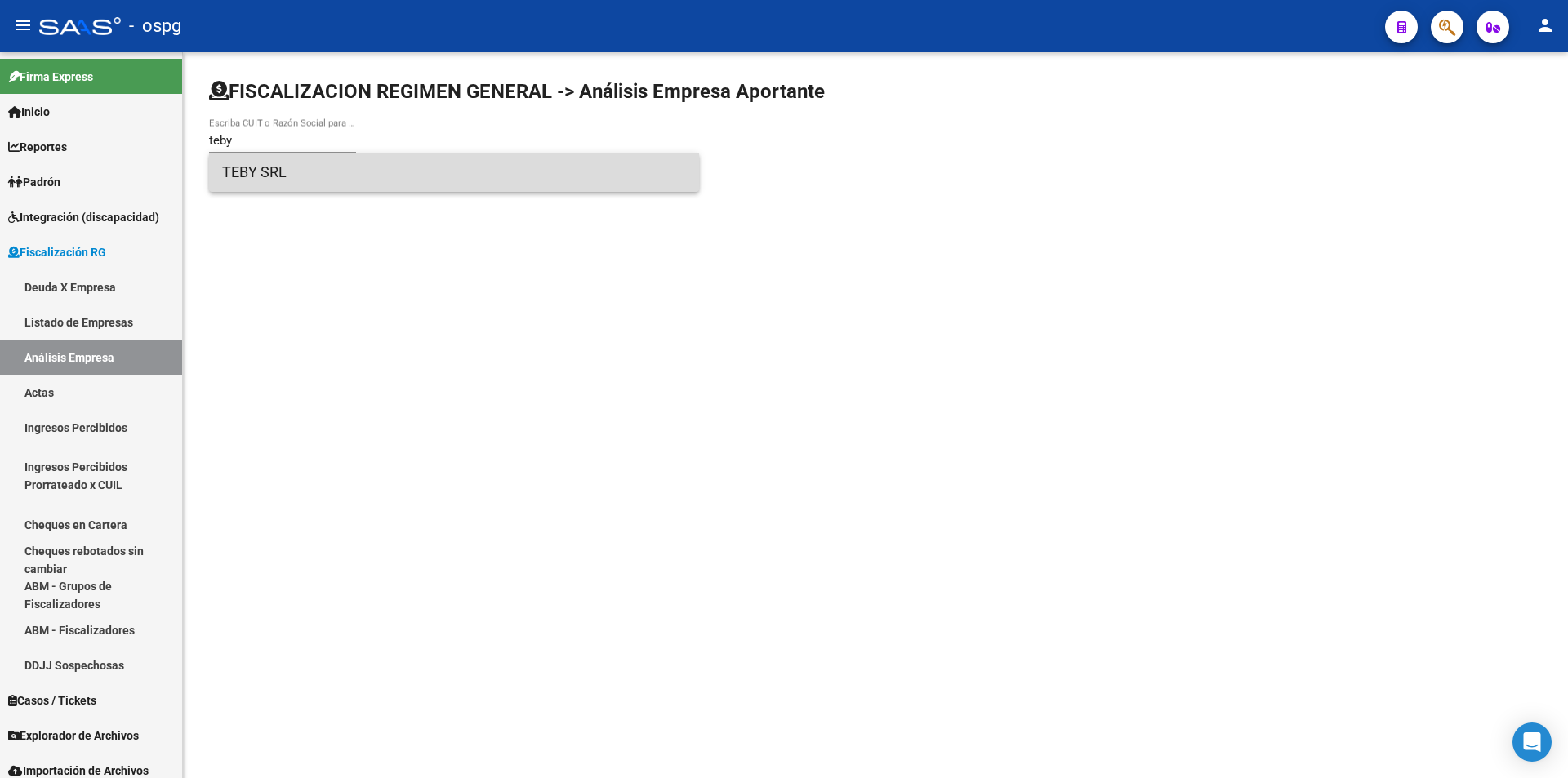
click at [275, 175] on span "TEBY SRL" at bounding box center [454, 173] width 464 height 39
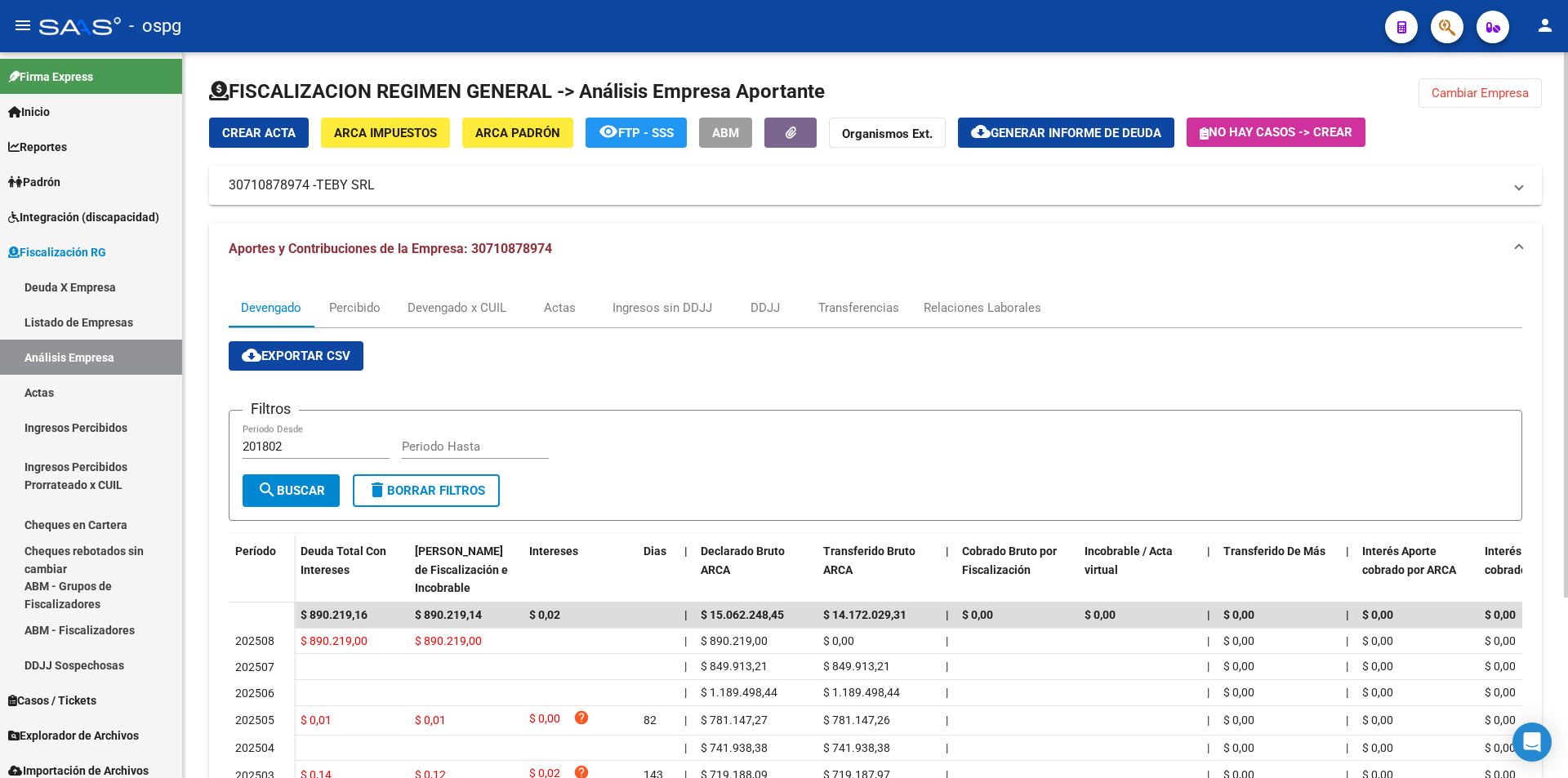
click at [1503, 93] on span "Cambiar Empresa" at bounding box center [1480, 93] width 98 height 14
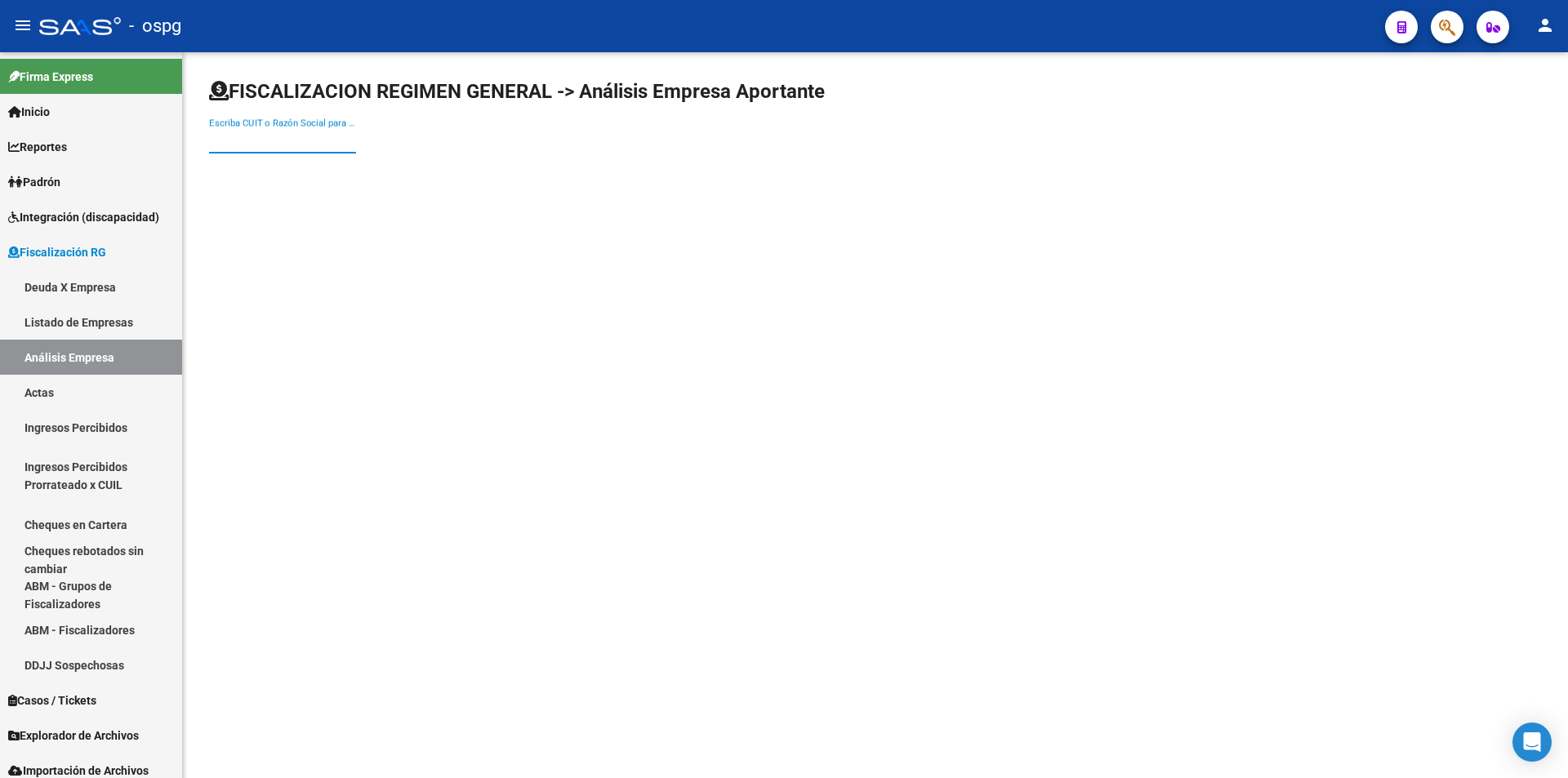
click at [280, 147] on input "Escriba CUIT o Razón Social para buscar" at bounding box center [283, 141] width 147 height 14
type input "farmaflow"
click at [278, 167] on span "FARMAFLOW S.C.S." at bounding box center [454, 173] width 464 height 39
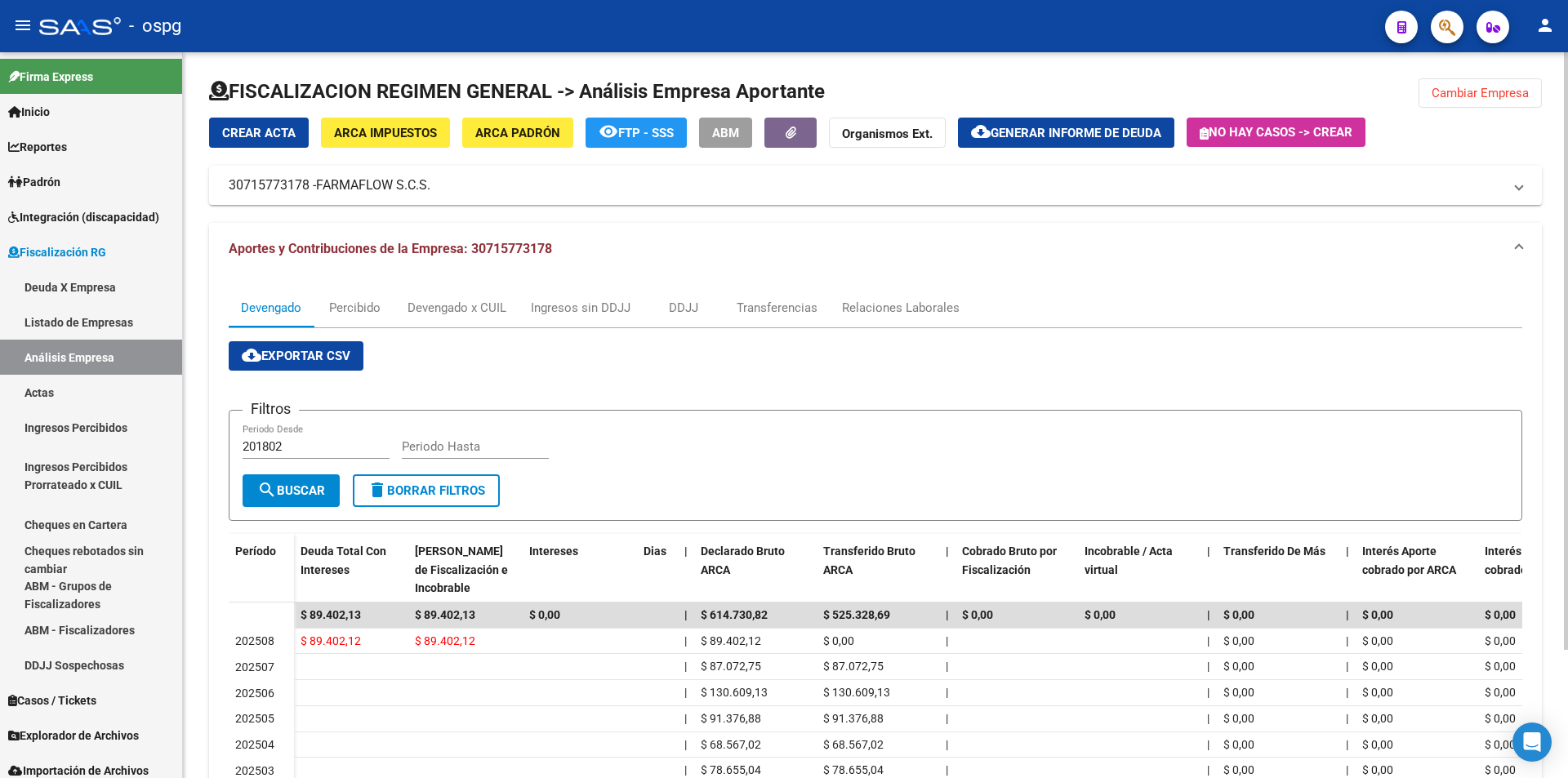
click at [1490, 74] on div "FISCALIZACION REGIMEN GENERAL -> Análisis Empresa Aportante Cambiar Empresa Cre…" at bounding box center [875, 486] width 1385 height 868
click at [1489, 81] on button "Cambiar Empresa" at bounding box center [1480, 93] width 124 height 30
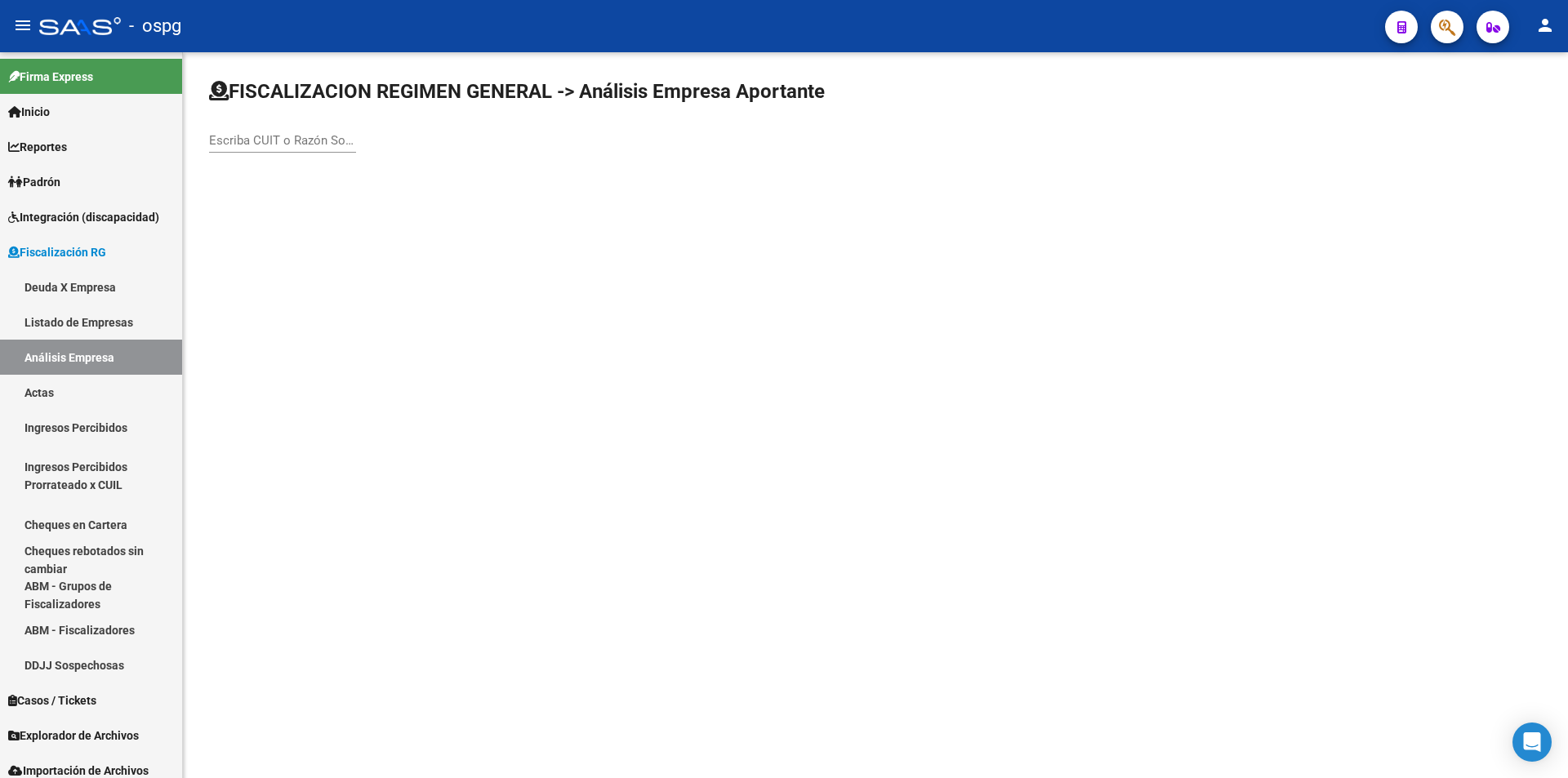
click at [282, 139] on input "Escriba CUIT o Razón Social para buscar" at bounding box center [283, 141] width 147 height 14
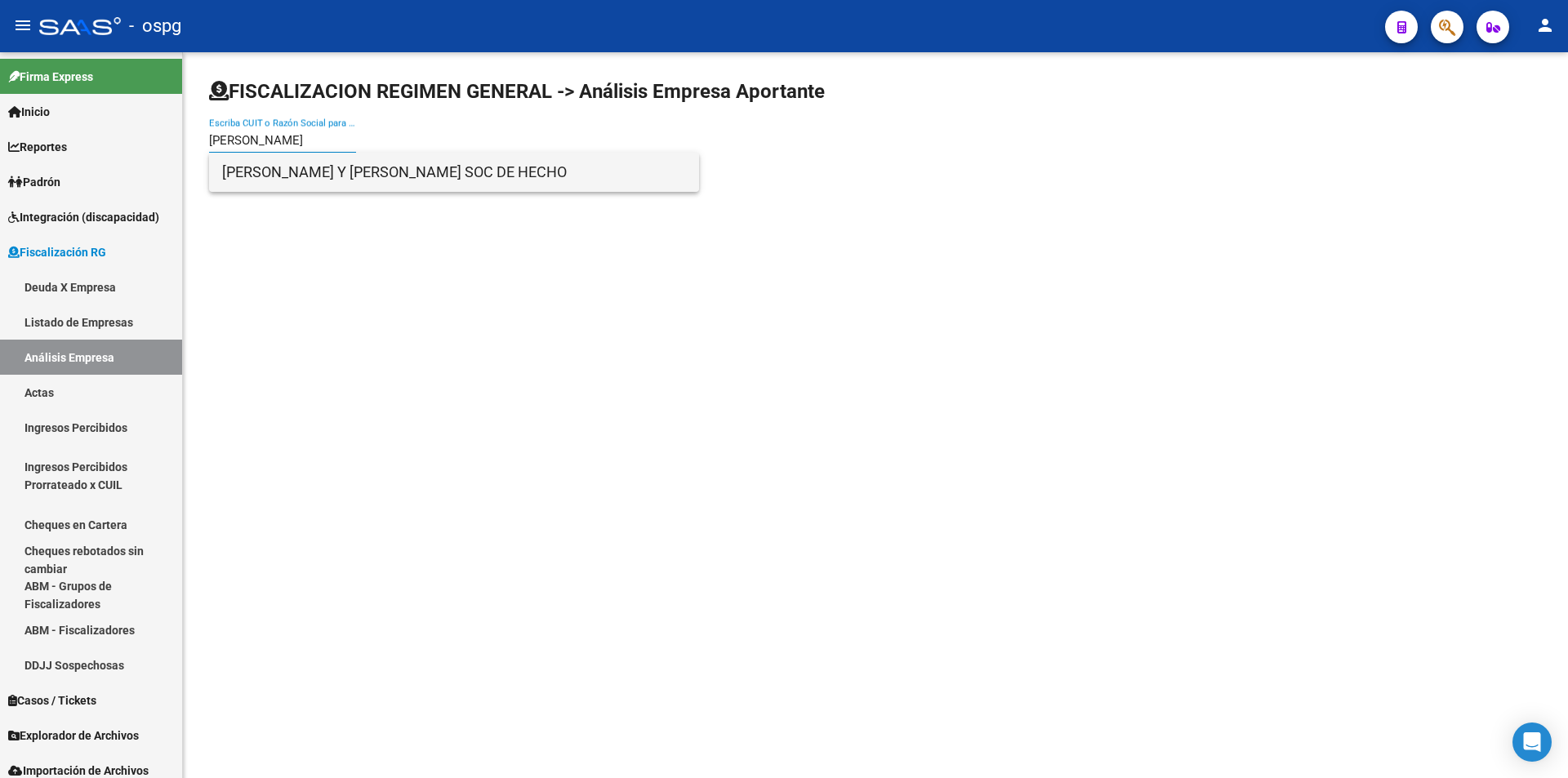
type input "[PERSON_NAME]"
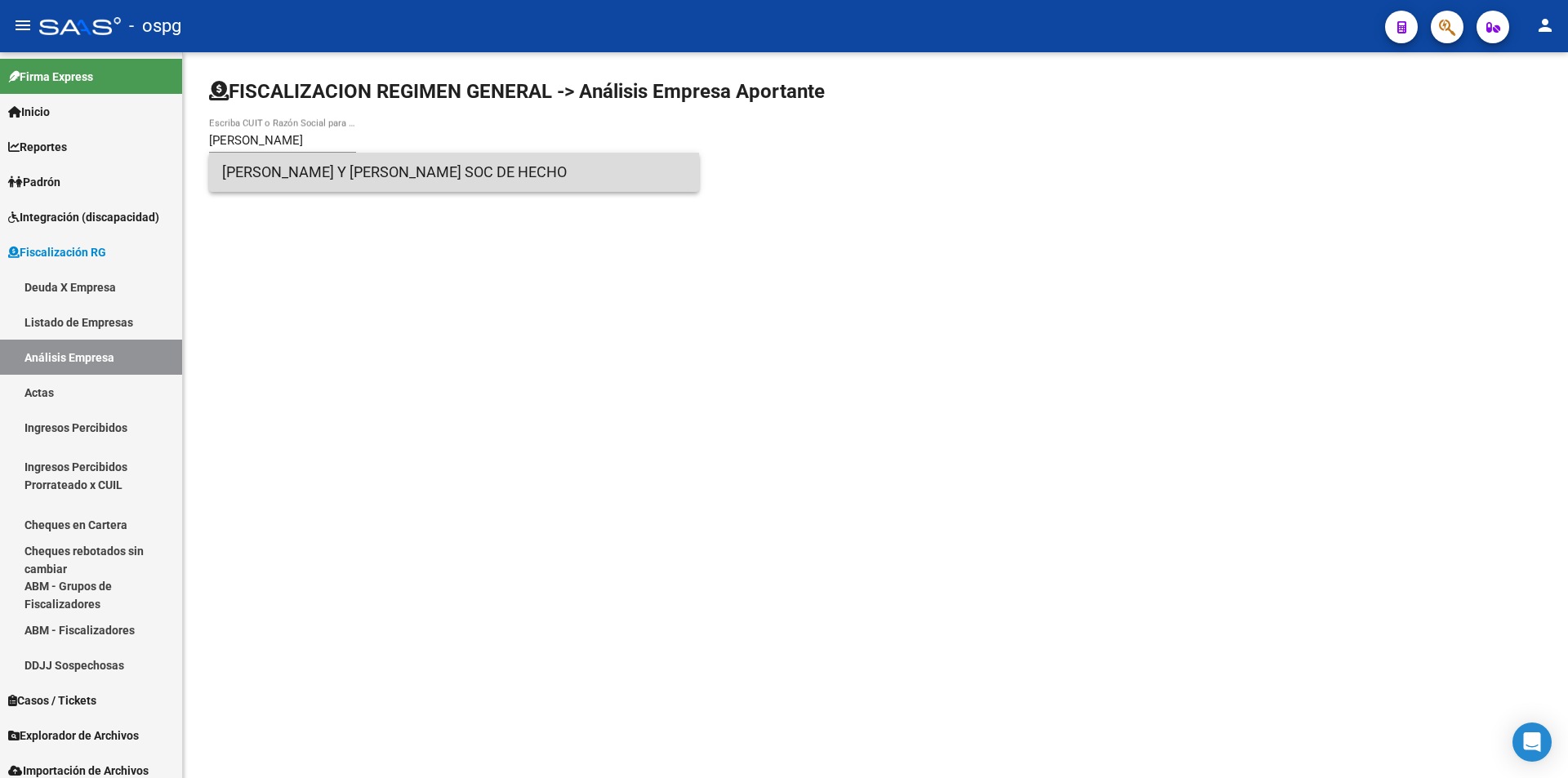
click at [291, 167] on span "[PERSON_NAME] Y [PERSON_NAME] SOC DE HECHO" at bounding box center [454, 173] width 464 height 39
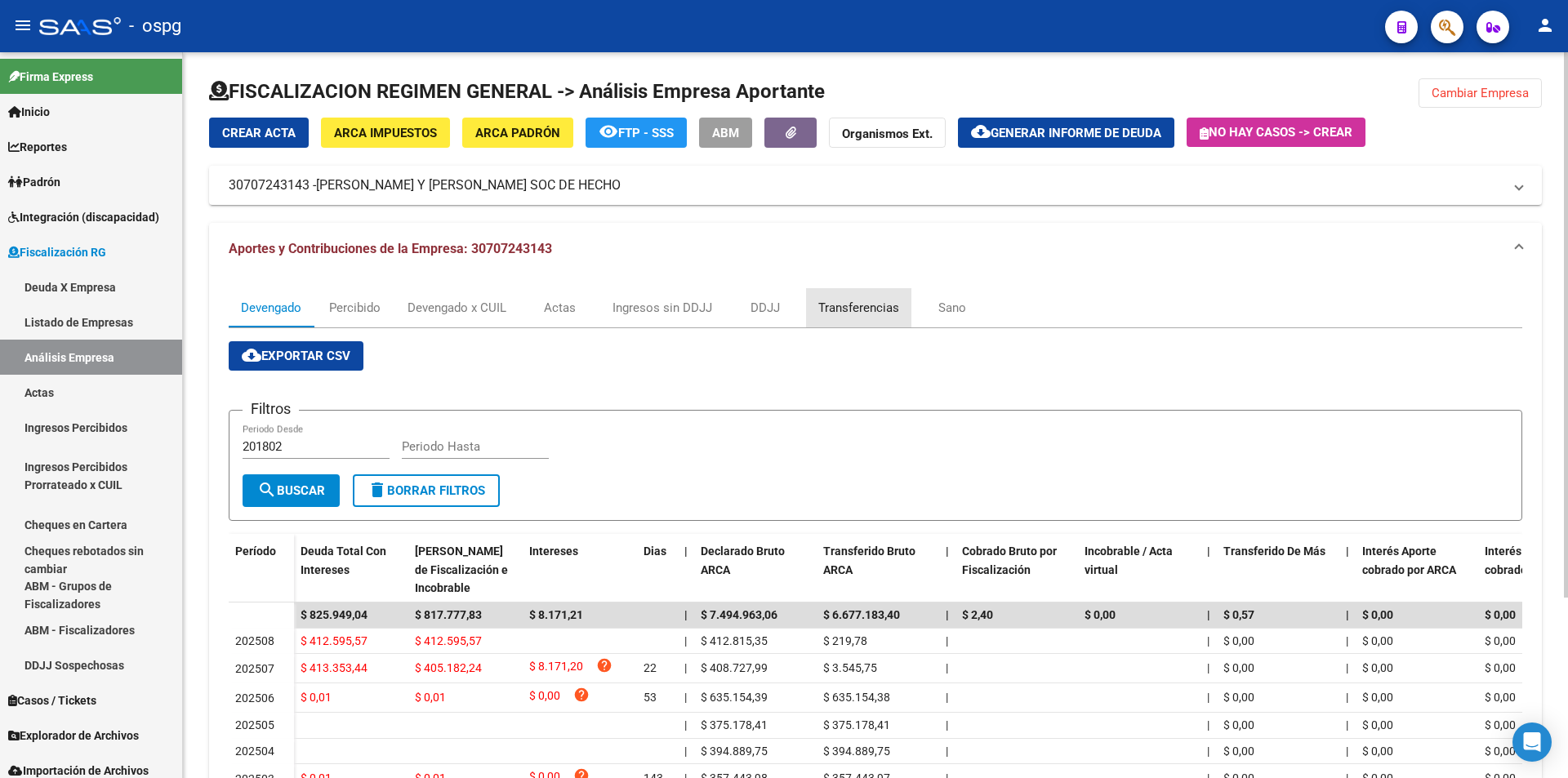
click at [881, 312] on div "Transferencias" at bounding box center [859, 308] width 81 height 18
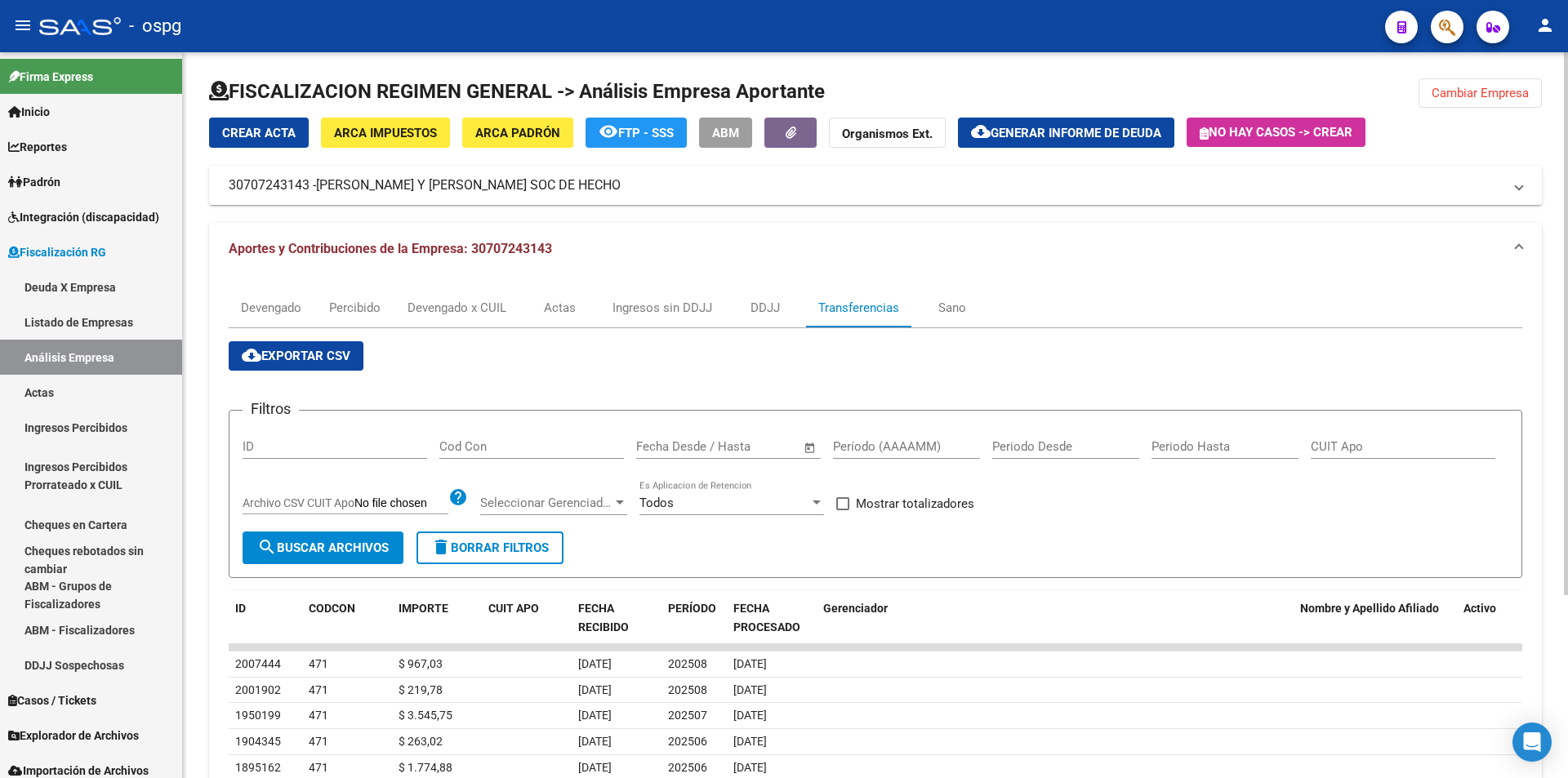
click at [891, 451] on input "Período (AAAAMM)" at bounding box center [906, 447] width 147 height 14
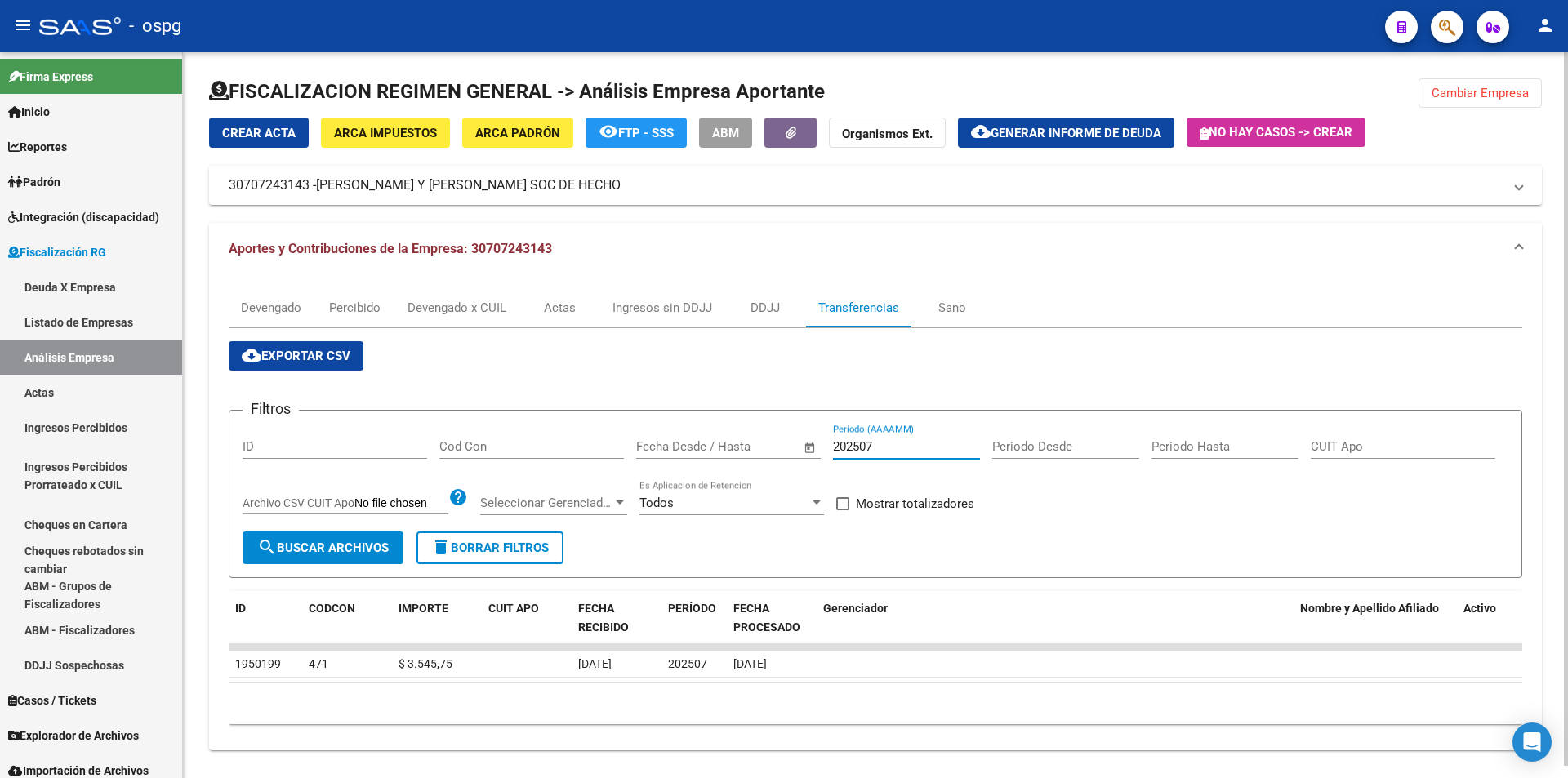
type input "202507"
click at [846, 501] on span at bounding box center [843, 504] width 13 height 13
click at [843, 510] on input "Mostrar totalizadores" at bounding box center [842, 510] width 1 height 1
checkbox input "true"
click at [396, 546] on button "search Buscar Archivos" at bounding box center [323, 548] width 161 height 32
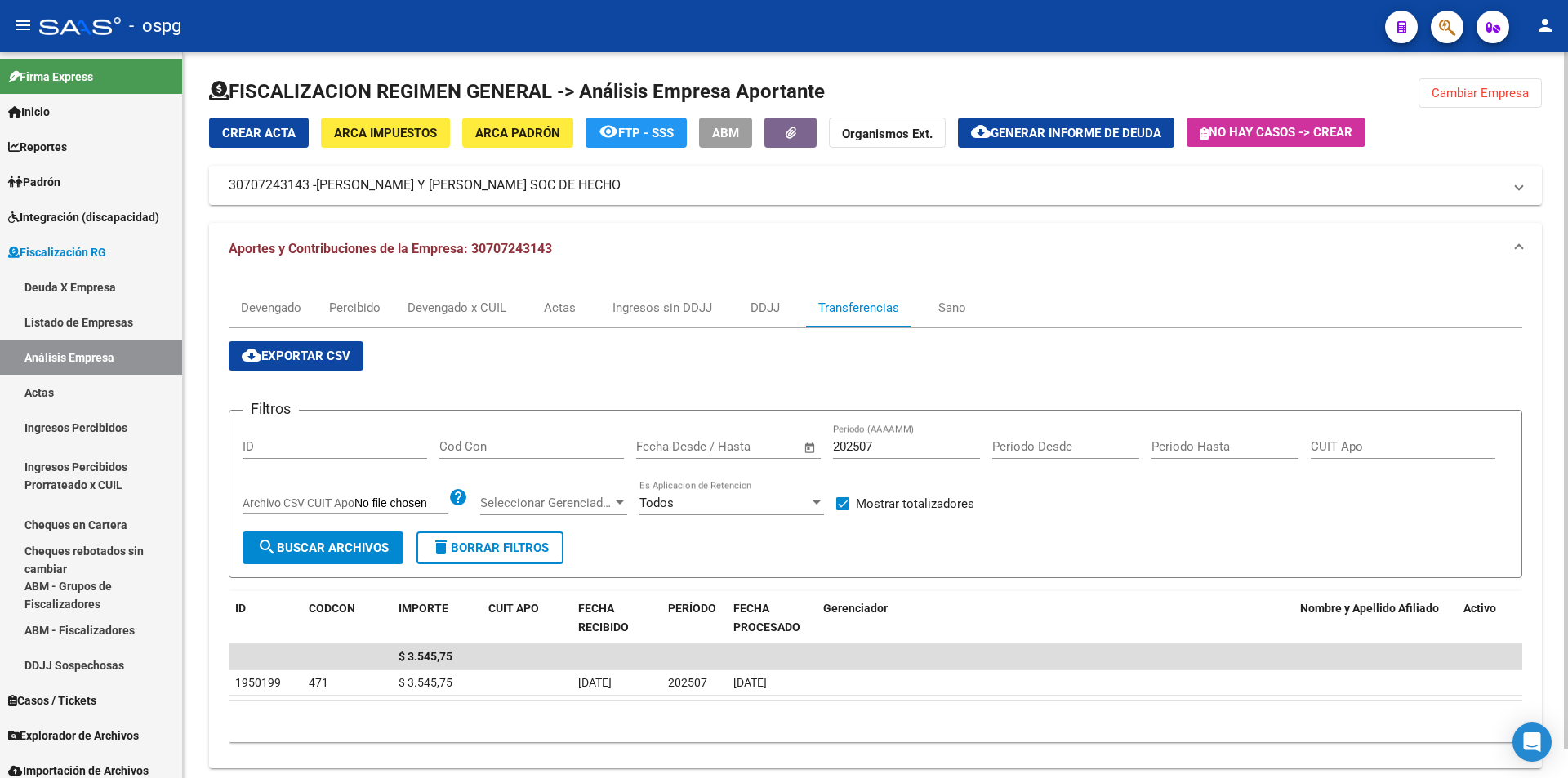
click at [1502, 97] on span "Cambiar Empresa" at bounding box center [1480, 93] width 98 height 14
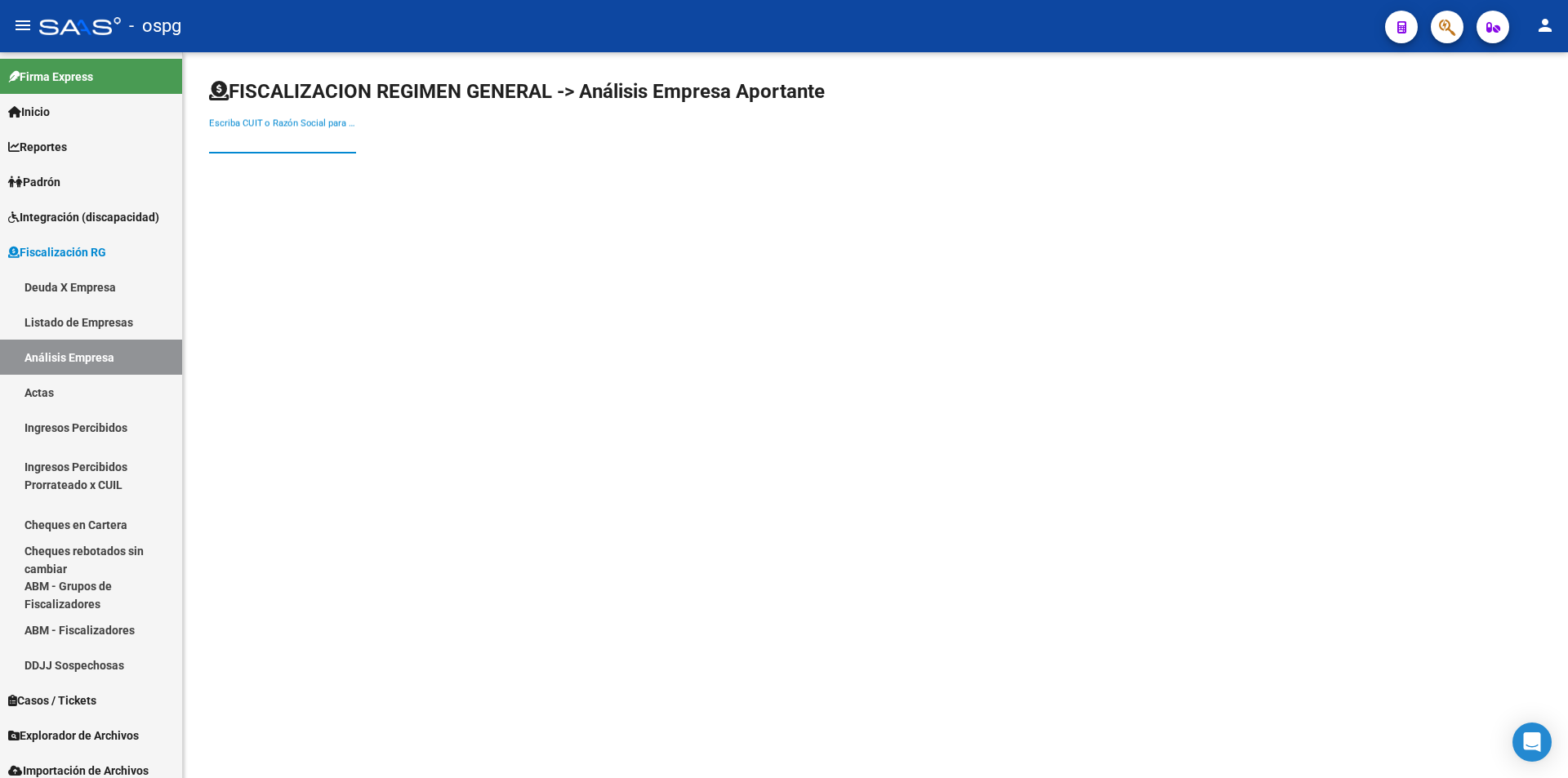
click at [296, 135] on input "Escriba CUIT o Razón Social para buscar" at bounding box center [283, 141] width 147 height 14
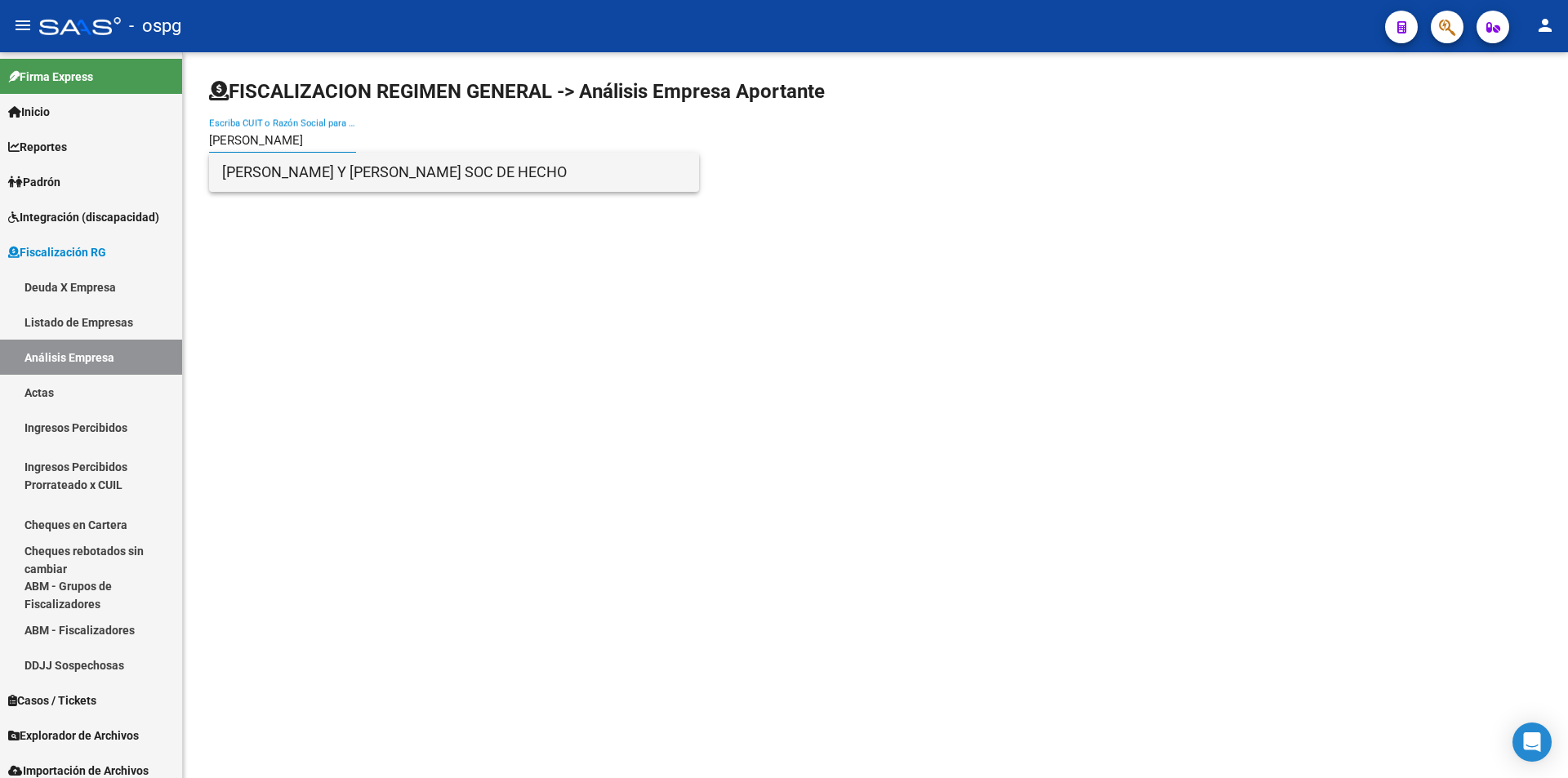
type input "[PERSON_NAME]"
click at [314, 174] on span "[PERSON_NAME] Y [PERSON_NAME] SOC DE HECHO" at bounding box center [454, 173] width 464 height 39
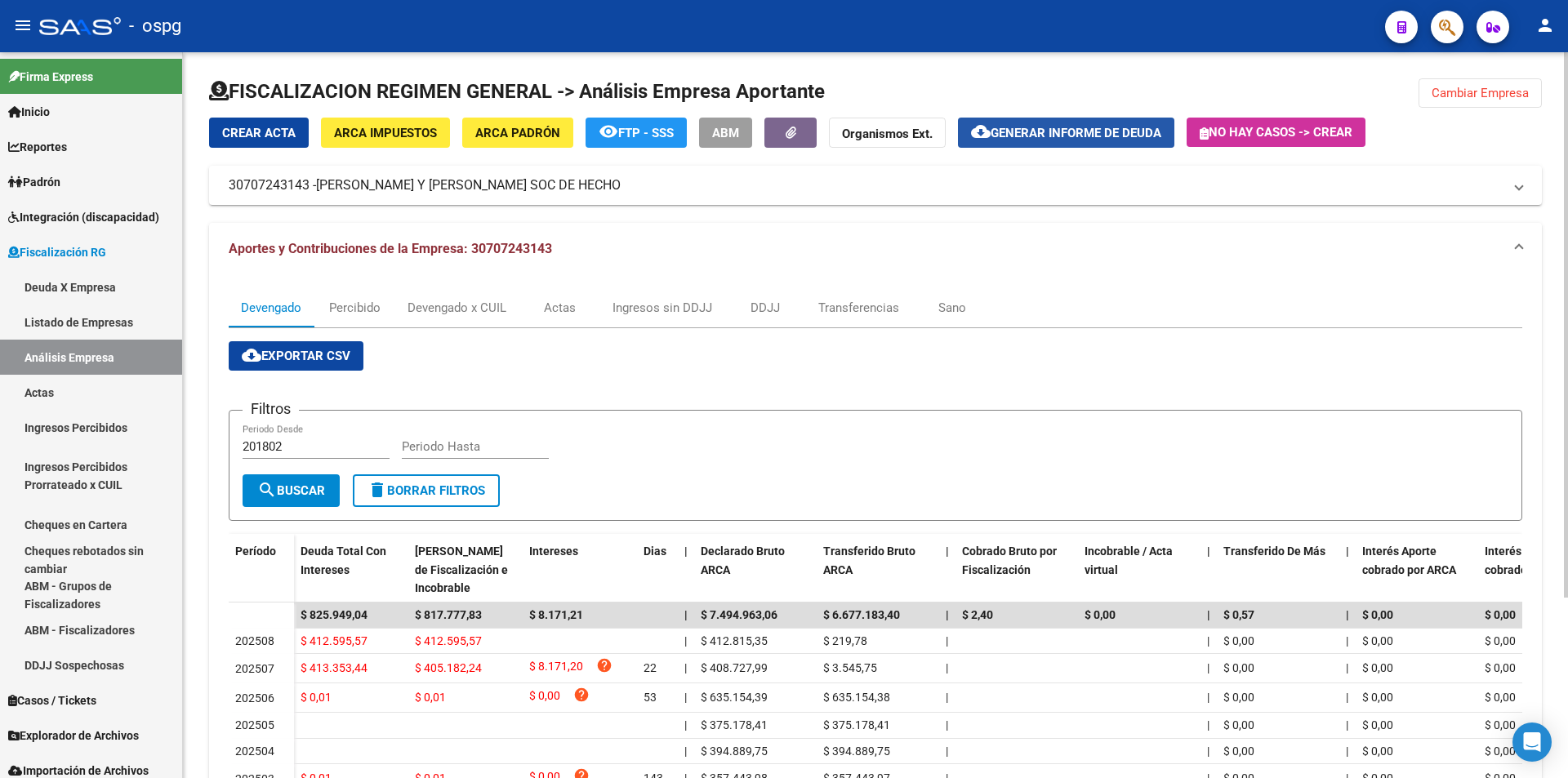
click at [1056, 133] on span "Generar informe de deuda" at bounding box center [1075, 133] width 171 height 14
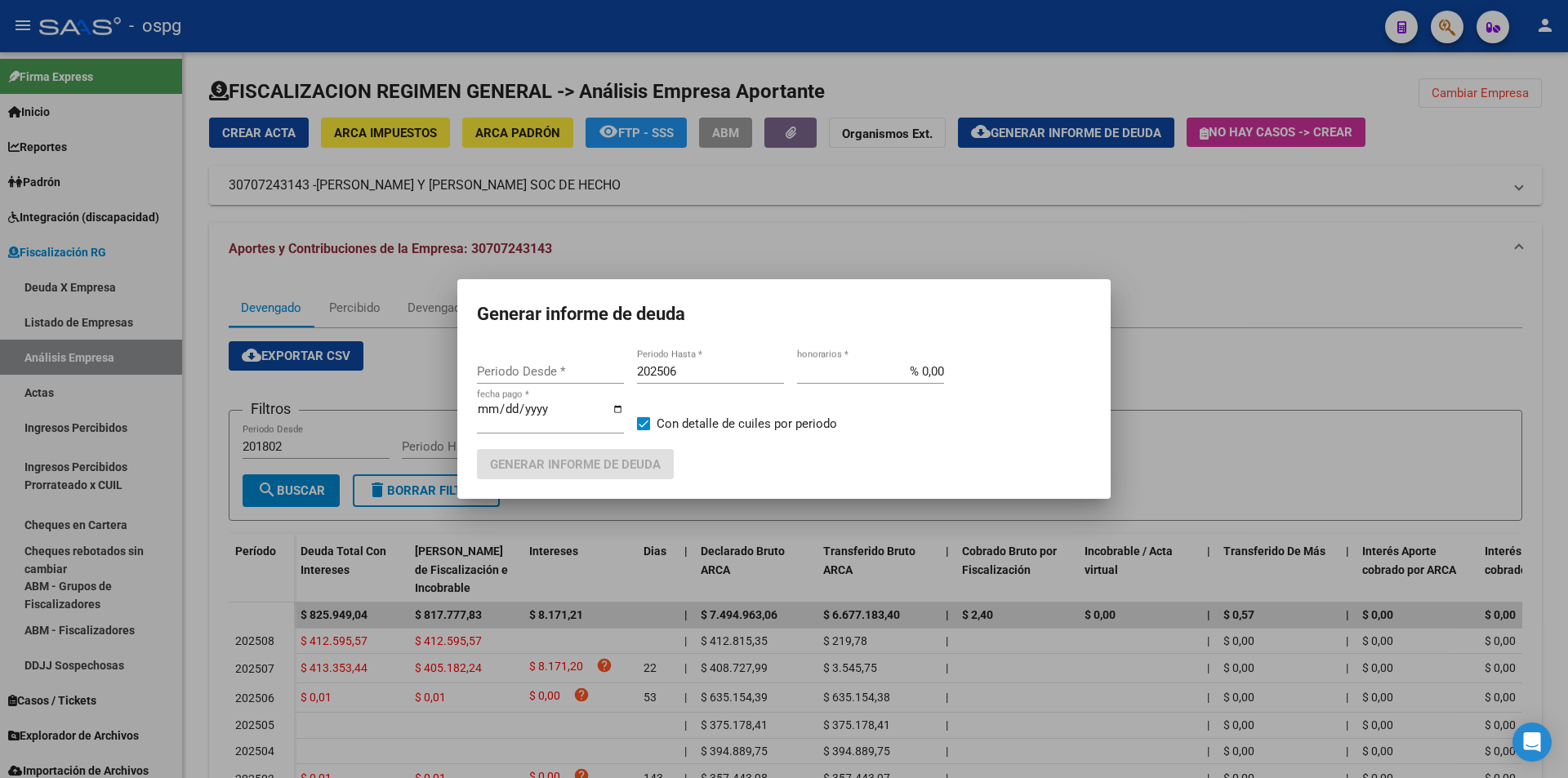
type input "202405"
click at [693, 368] on input "202506" at bounding box center [710, 372] width 147 height 14
type input "202507"
click at [640, 423] on span at bounding box center [643, 423] width 13 height 13
click at [643, 431] on input "Con detalle de cuiles por periodo" at bounding box center [643, 431] width 1 height 1
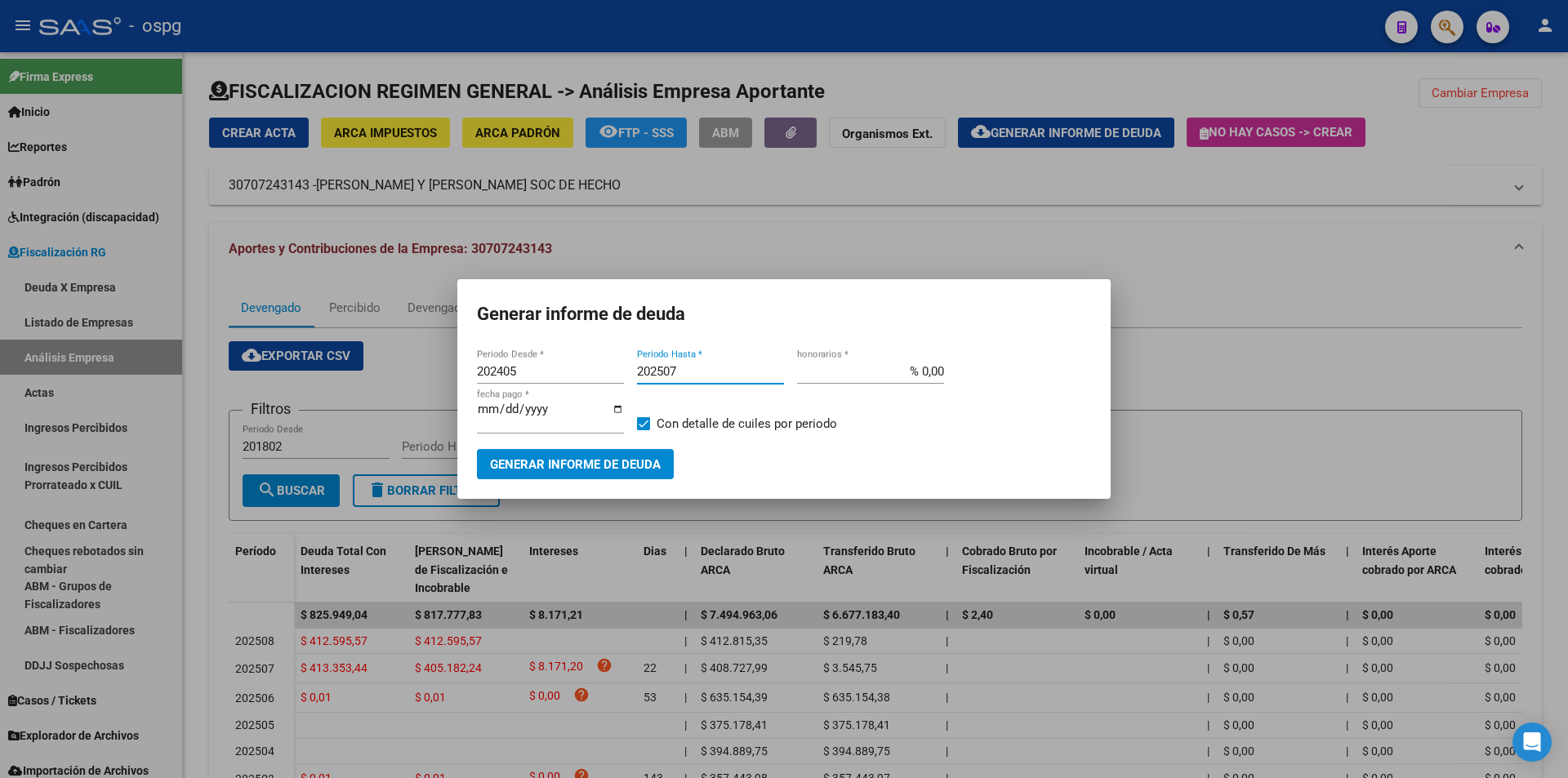
checkbox input "false"
click at [595, 470] on span "Generar informe de deuda" at bounding box center [575, 465] width 171 height 14
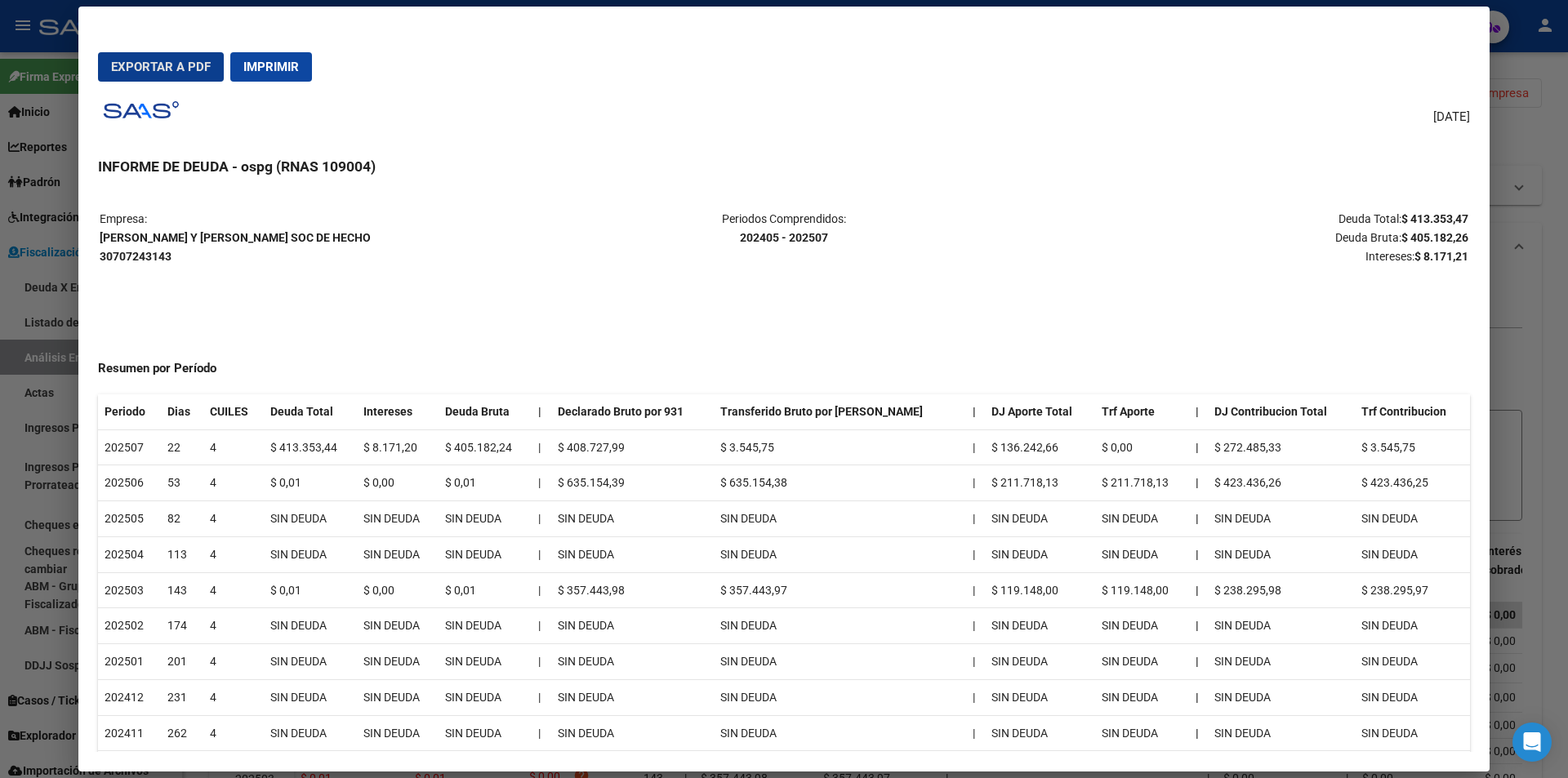
click at [1554, 405] on div at bounding box center [784, 389] width 1568 height 778
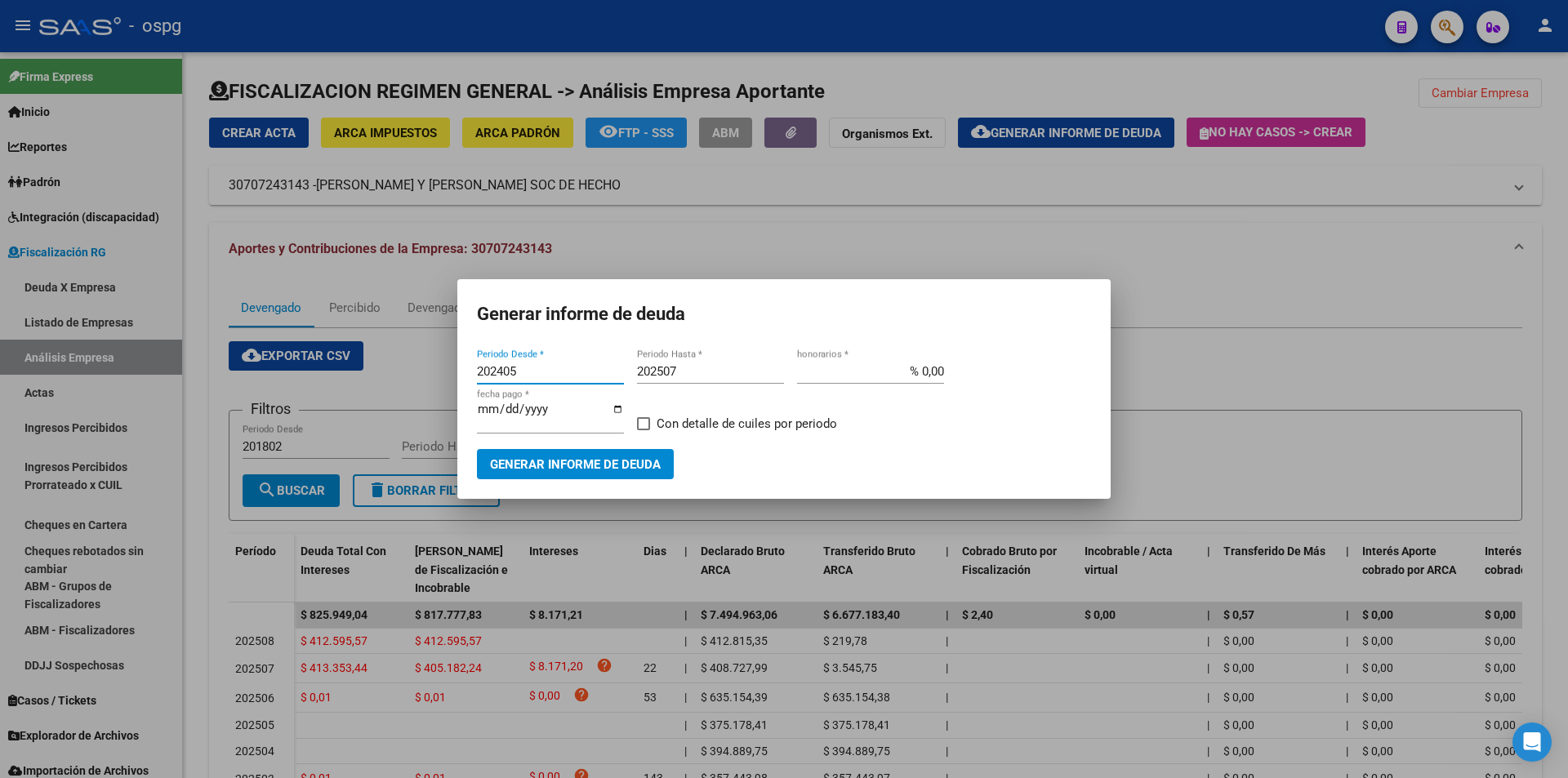
click at [525, 375] on input "202405" at bounding box center [551, 372] width 147 height 14
type input "202501"
click at [562, 472] on span "Generar informe de deuda" at bounding box center [575, 465] width 171 height 14
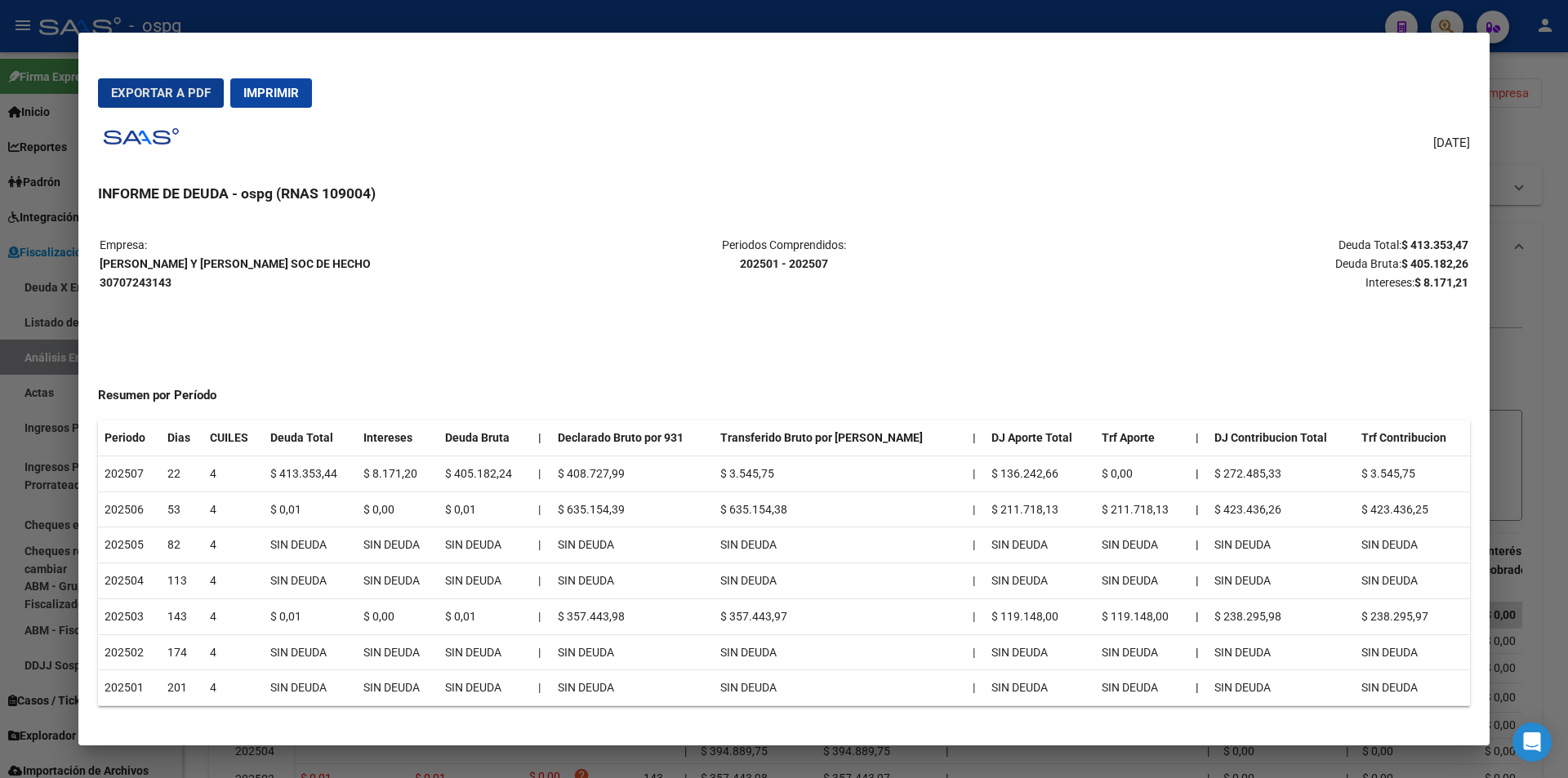
click at [153, 95] on span "Exportar a PDF" at bounding box center [160, 93] width 99 height 14
click at [1543, 329] on div at bounding box center [784, 389] width 1568 height 778
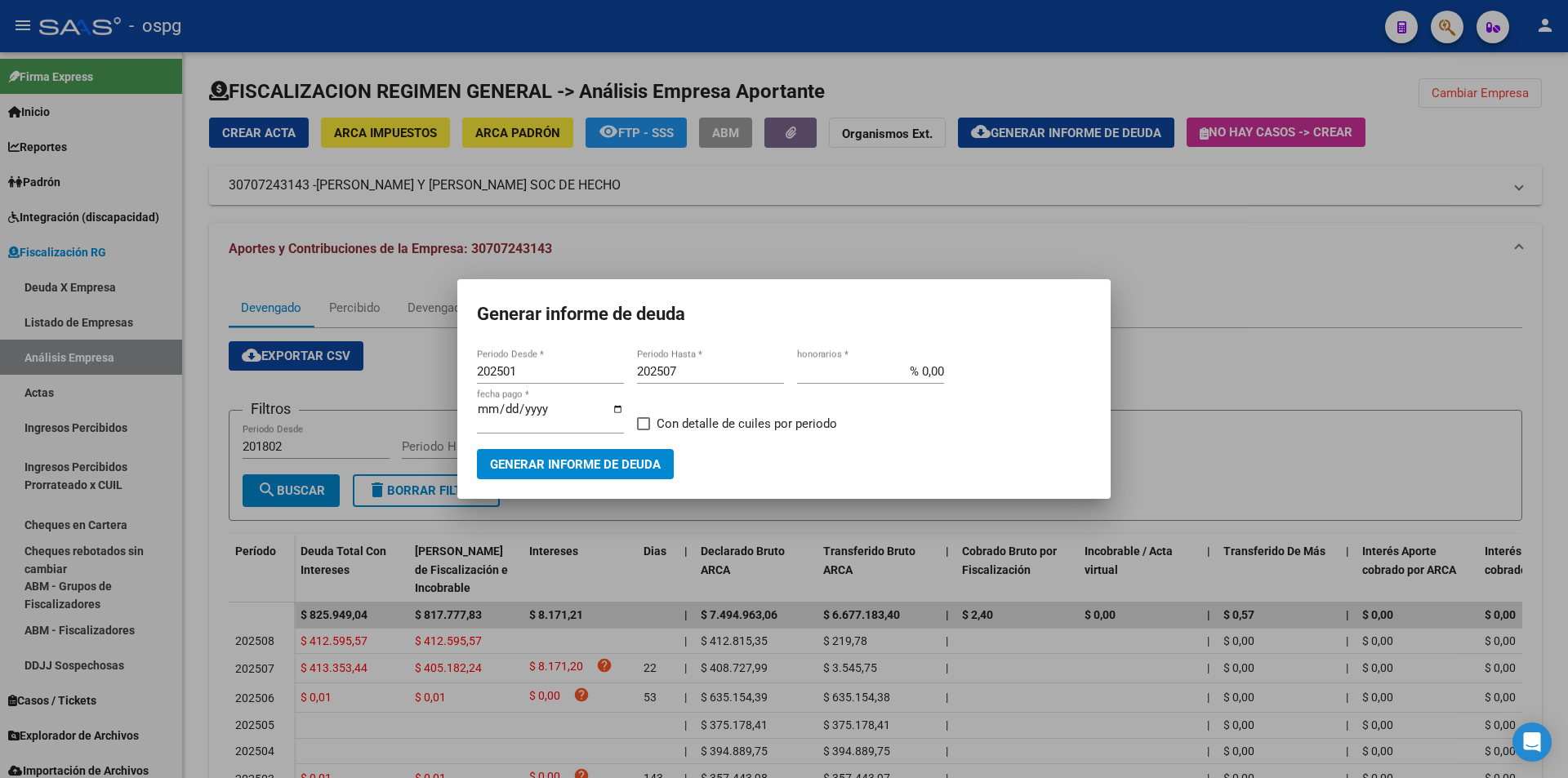
click at [1545, 330] on div at bounding box center [784, 389] width 1568 height 778
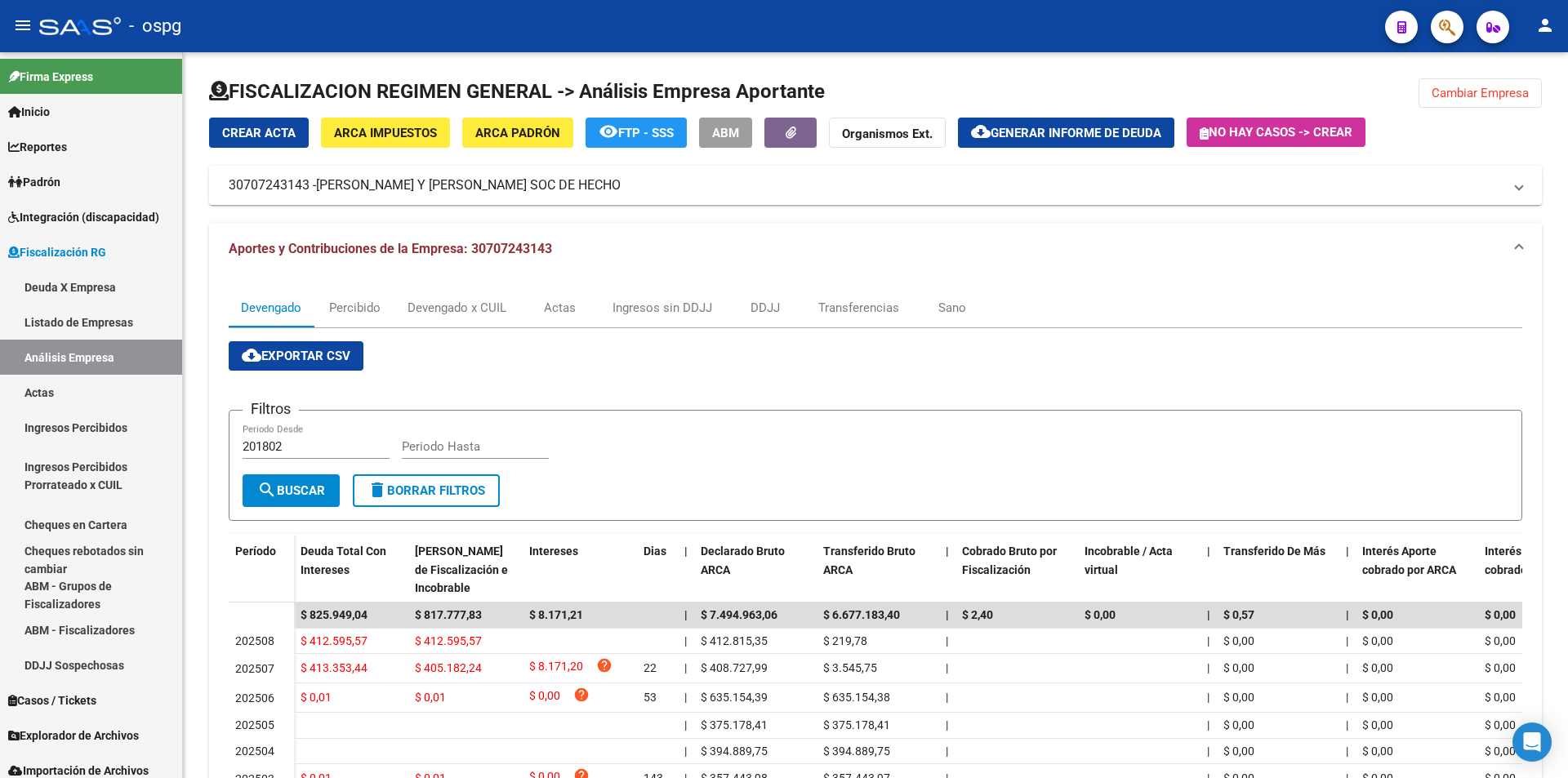
click at [1545, 330] on div "FISCALIZACION REGIMEN GENERAL -> Análisis Empresa Aportante Cambiar Empresa Cre…" at bounding box center [875, 528] width 1385 height 953
click at [1489, 86] on span "Cambiar Empresa" at bounding box center [1480, 93] width 98 height 14
